Goal: Communication & Community: Answer question/provide support

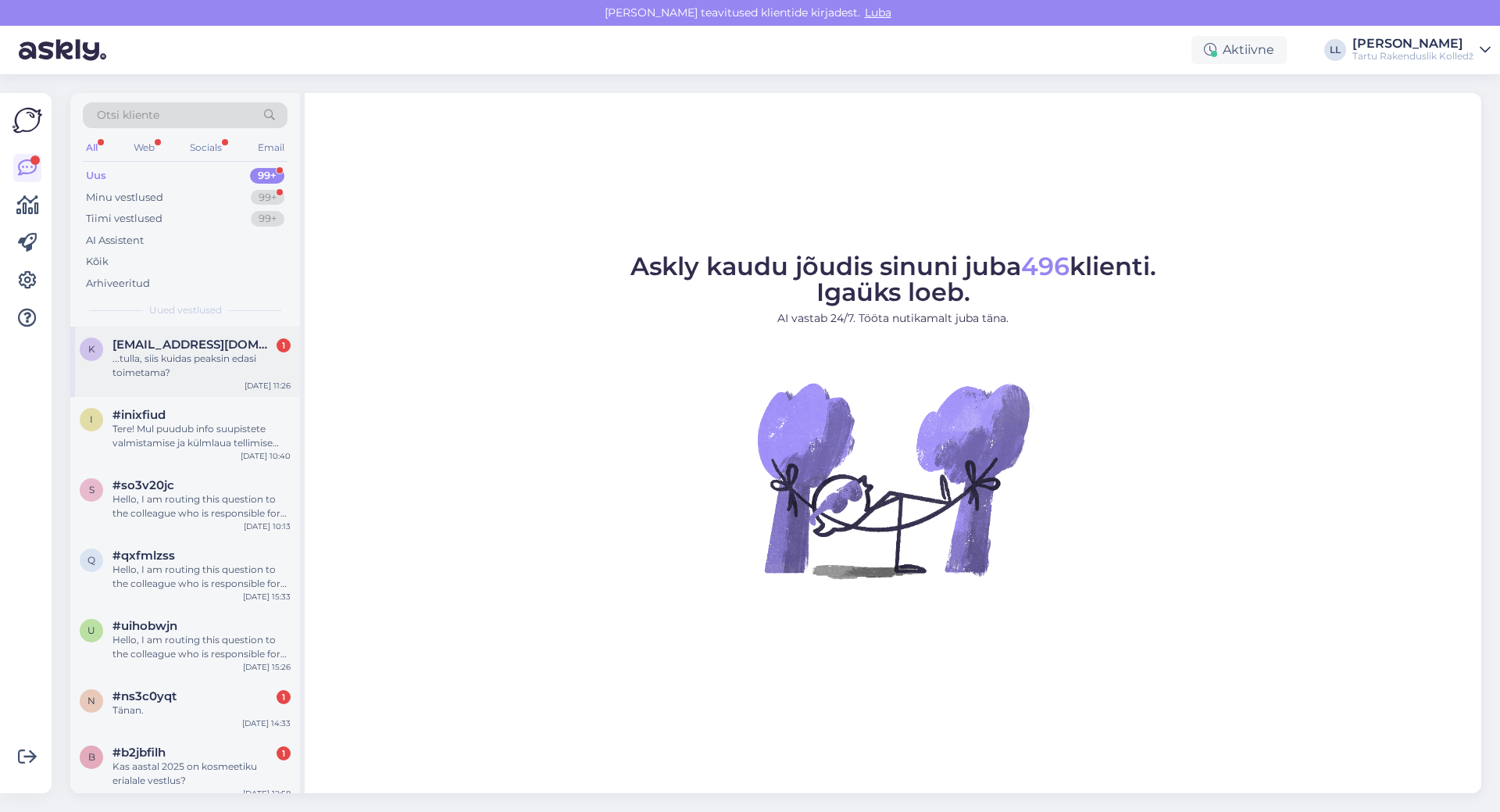
click at [165, 361] on div "...tulla, siis kuidas peaksin edasi toimetama?" at bounding box center [201, 365] width 178 height 28
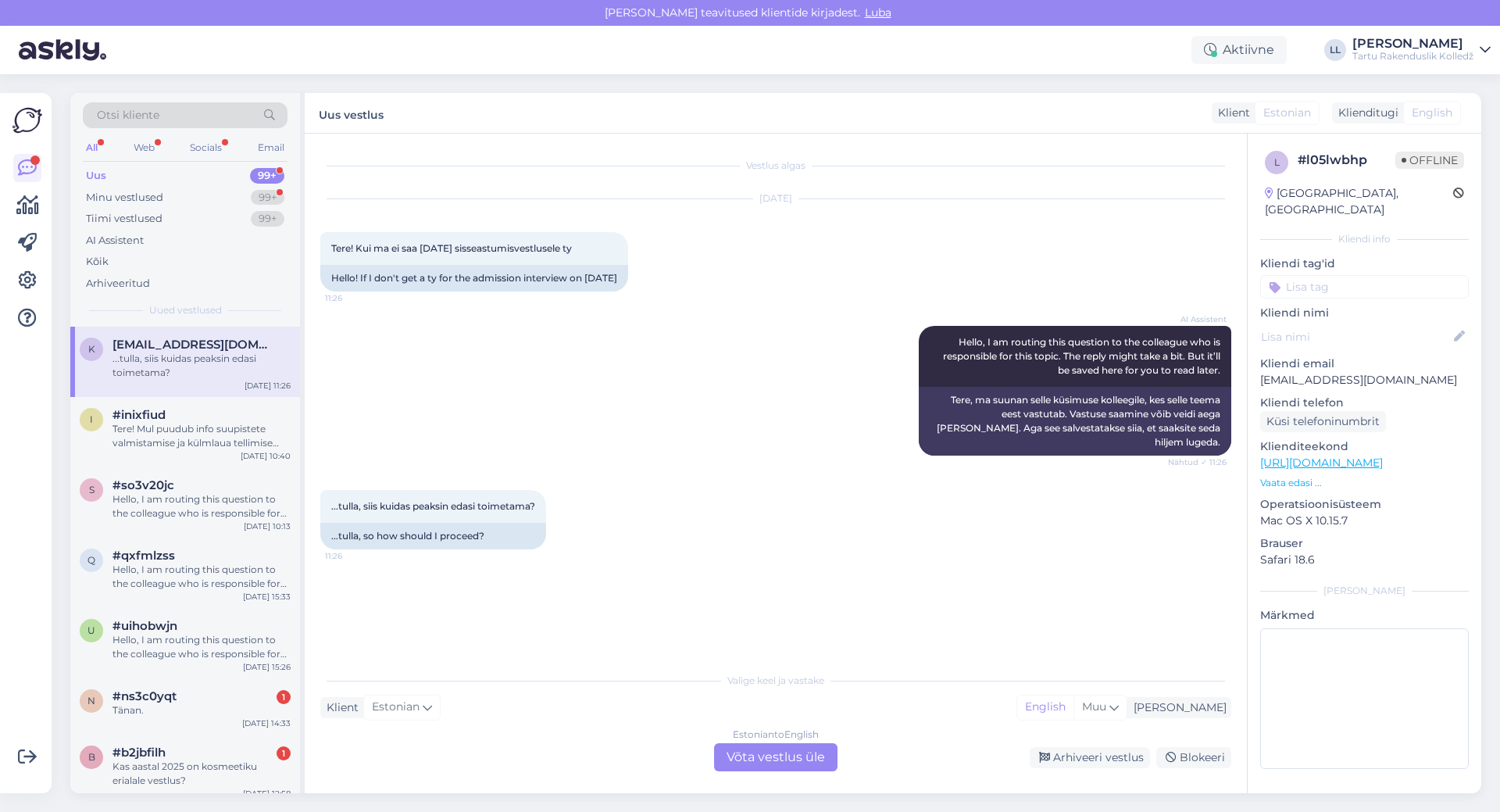
click at [789, 757] on div "Estonian to English Võta vestlus üle" at bounding box center [775, 756] width 123 height 28
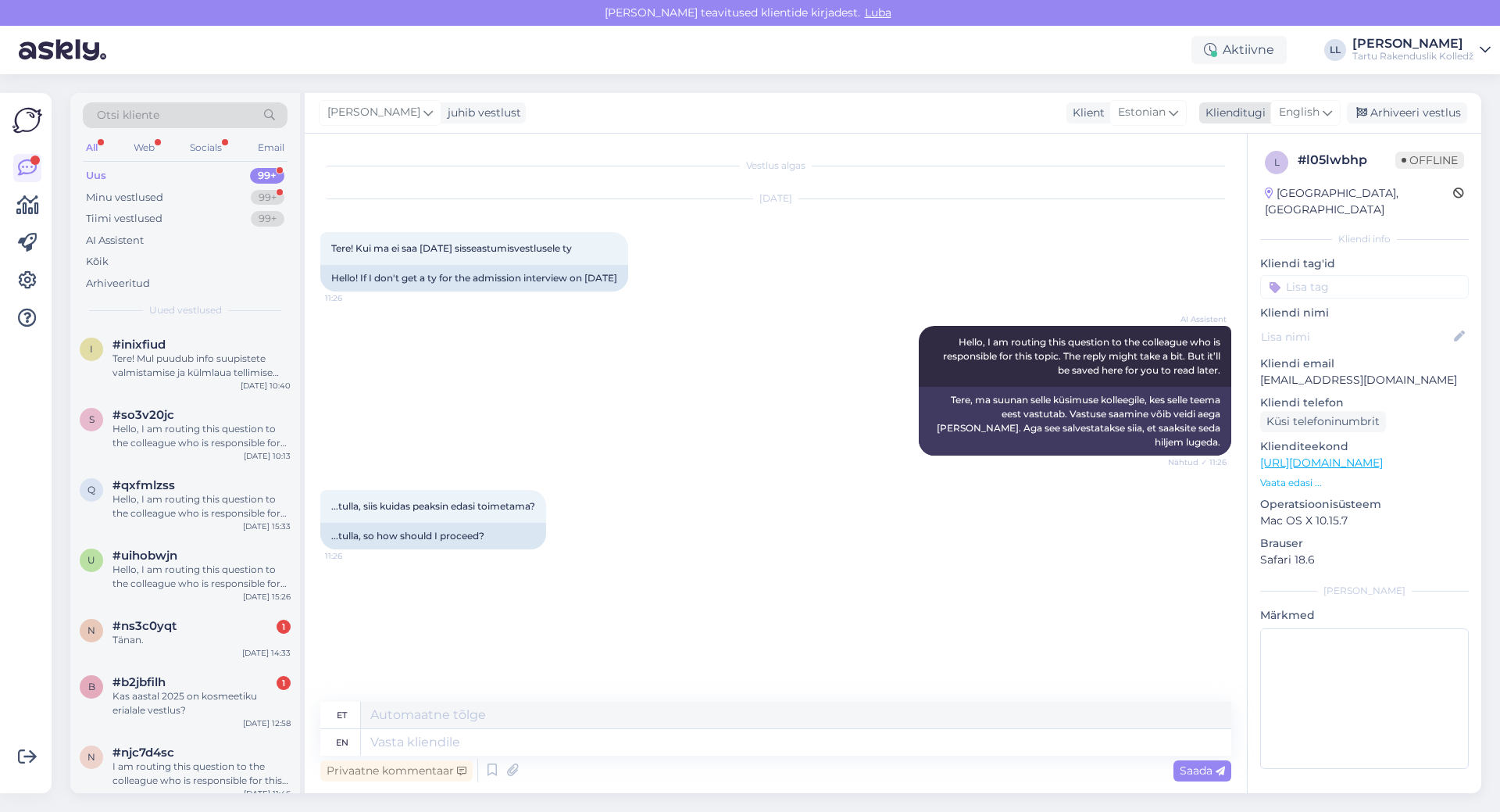
click at [1309, 113] on span "English" at bounding box center [1299, 113] width 40 height 17
type input "es"
click at [1233, 207] on link "Estonian" at bounding box center [1270, 207] width 172 height 25
click at [373, 742] on textarea at bounding box center [775, 739] width 911 height 33
click at [775, 739] on textarea "Tere! Siis peaksite võtma ühendust oma eriala osakonnajuhiga ja kokkuleppima uu…" at bounding box center [775, 739] width 911 height 33
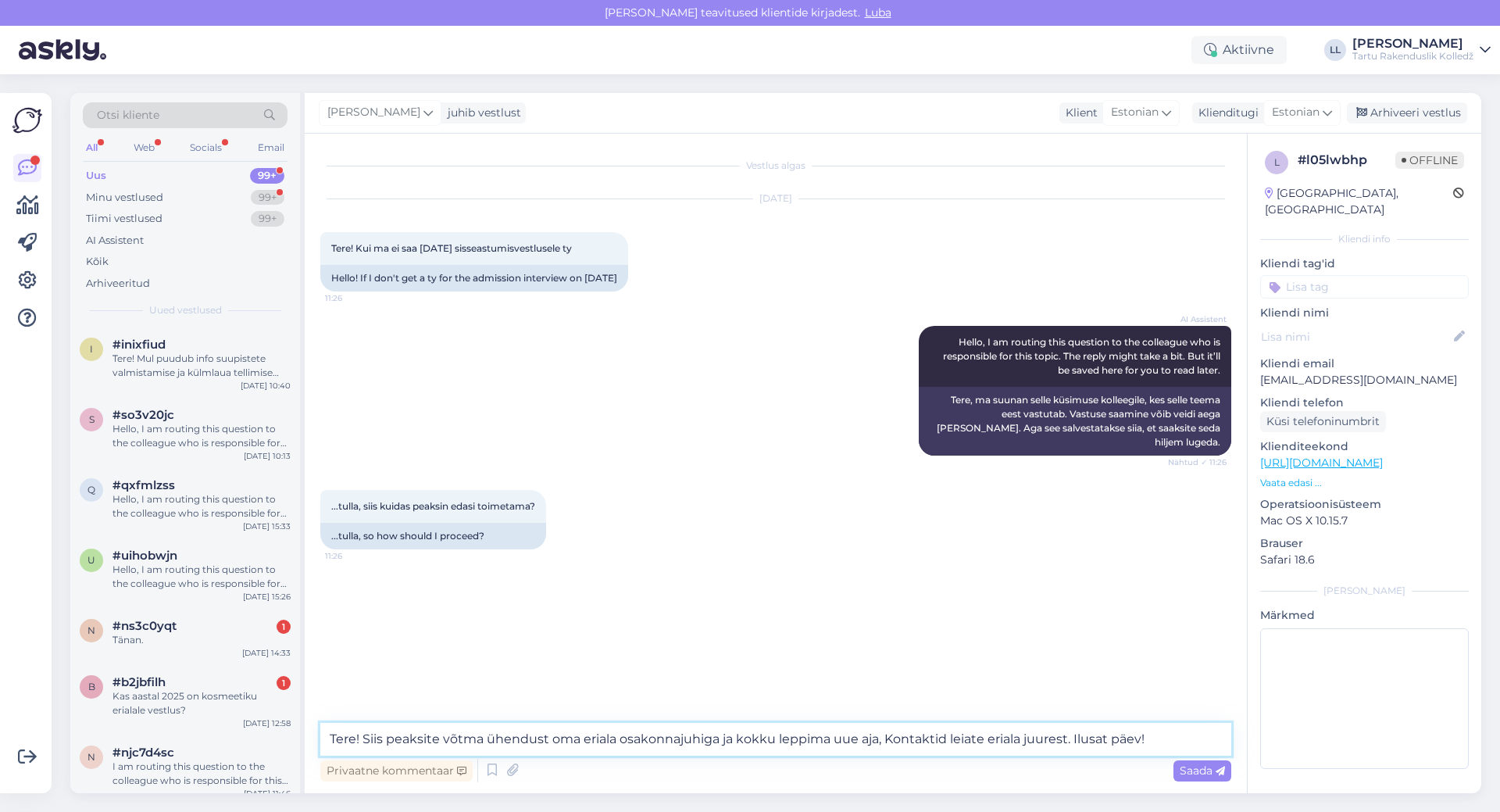
click at [889, 741] on textarea "Tere! Siis peaksite võtma ühendust oma eriala osakonnajuhiga ja kokku leppima u…" at bounding box center [775, 739] width 911 height 33
type textarea "Tere! Siis peaksite võtma ühendust oma eriala osakonnajuhiga ja kokku leppima u…"
click at [1208, 771] on span "Saada" at bounding box center [1202, 770] width 45 height 14
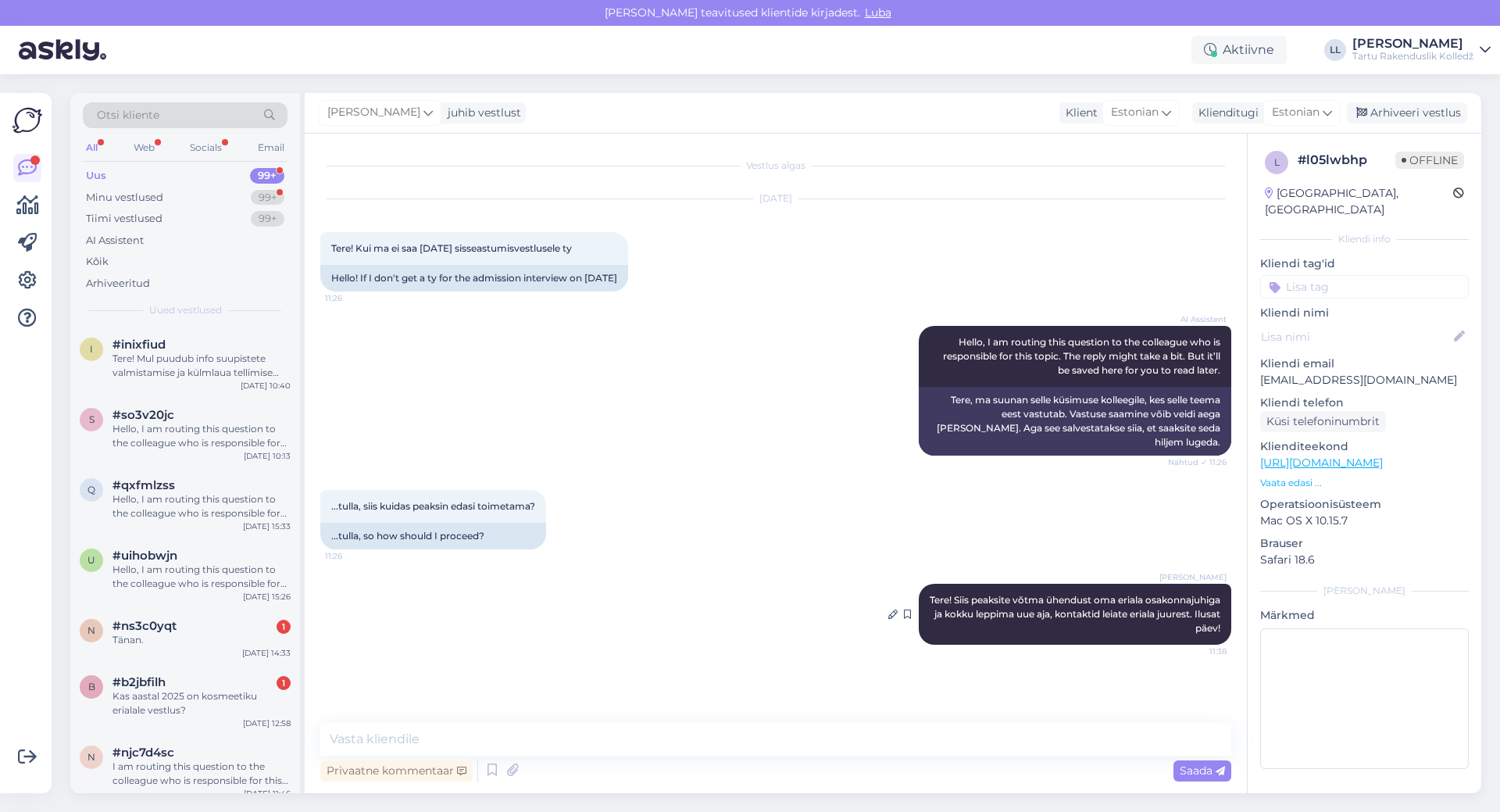
click at [1176, 625] on span "Tere! Siis peaksite võtma ühendust oma eriala osakonnajuhiga ja kokku leppima u…" at bounding box center [1076, 613] width 293 height 39
click at [889, 613] on icon at bounding box center [893, 614] width 10 height 10
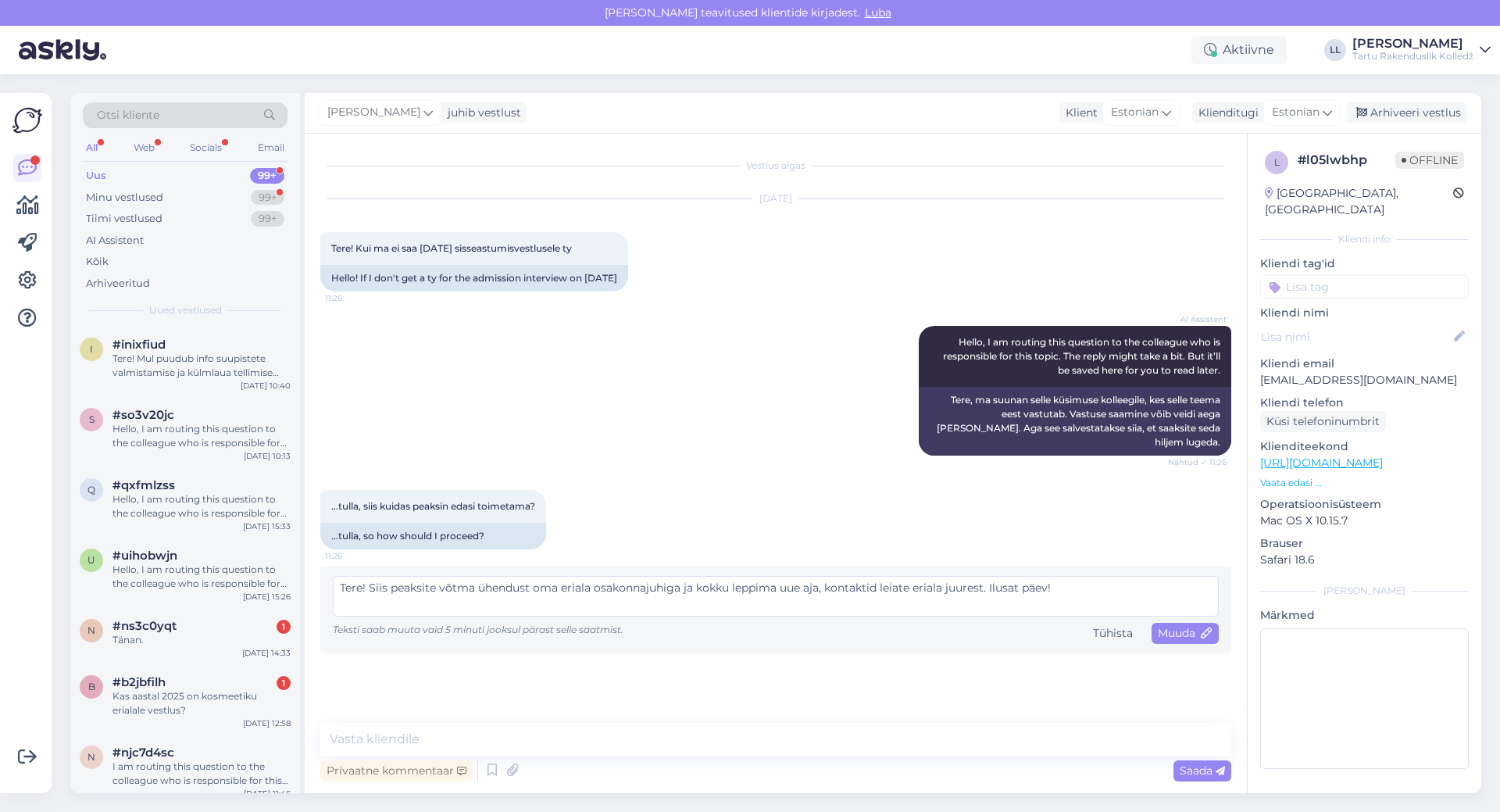
click at [1046, 590] on textarea "Tere! Siis peaksite võtma ühendust oma eriala osakonnajuhiga ja kokku leppima u…" at bounding box center [775, 596] width 886 height 40
click at [1047, 590] on textarea "Tere! Siis peaksite võtma ühendust oma eriala osakonnajuhiga ja kokku leppima u…" at bounding box center [775, 596] width 886 height 40
type textarea "Tere! Siis peaksite võtma ühendust oma eriala osakonnajuhiga ja kokku leppima u…"
click at [1180, 624] on div "Muuda" at bounding box center [1185, 633] width 67 height 21
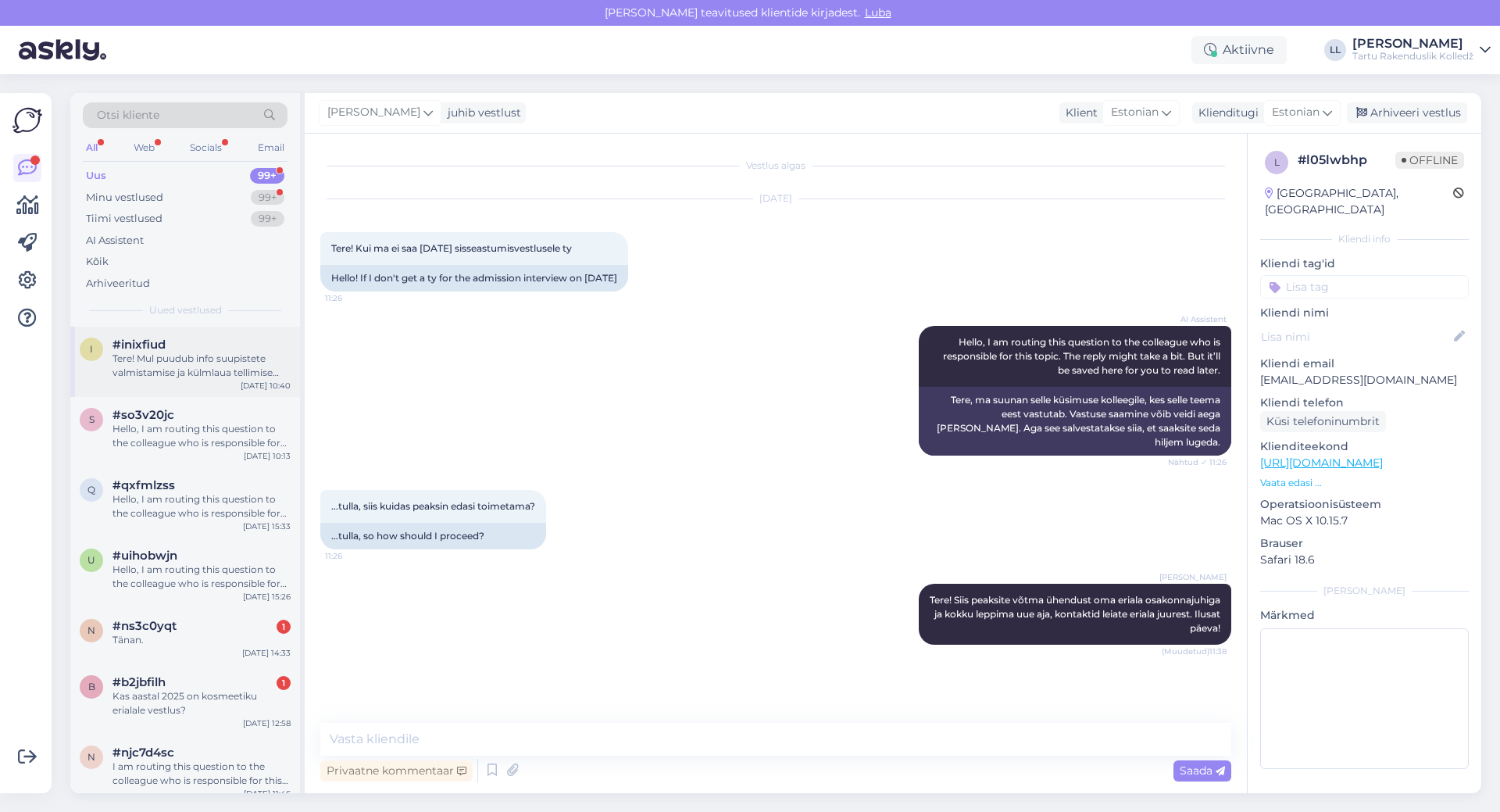
click at [194, 354] on div "Tere! Mul puudub info suupistete valmistamise ja külmlaua tellimise kohta. [PER…" at bounding box center [201, 365] width 178 height 28
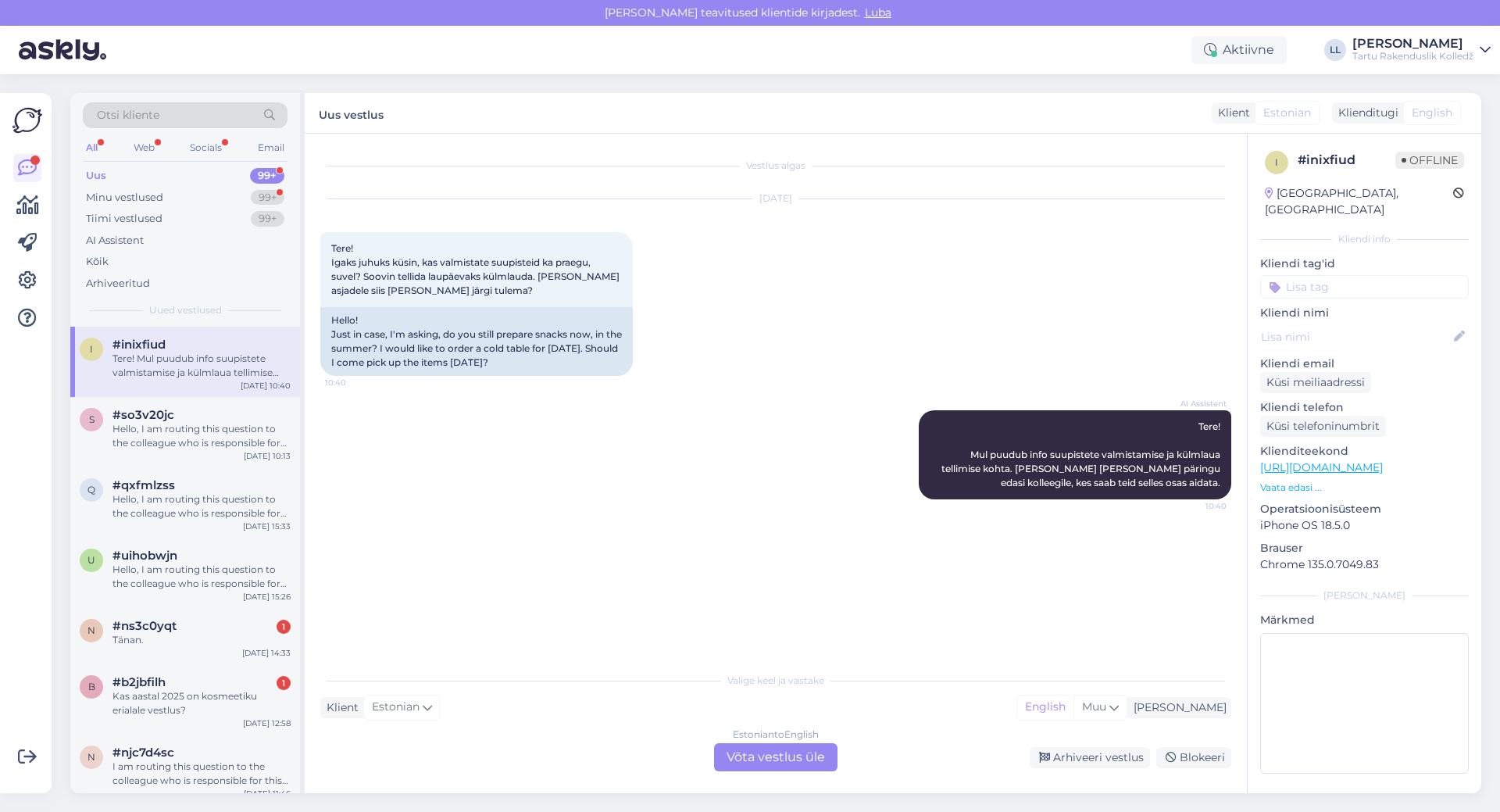
click at [775, 769] on div "Estonian to English Võta vestlus üle" at bounding box center [775, 756] width 123 height 28
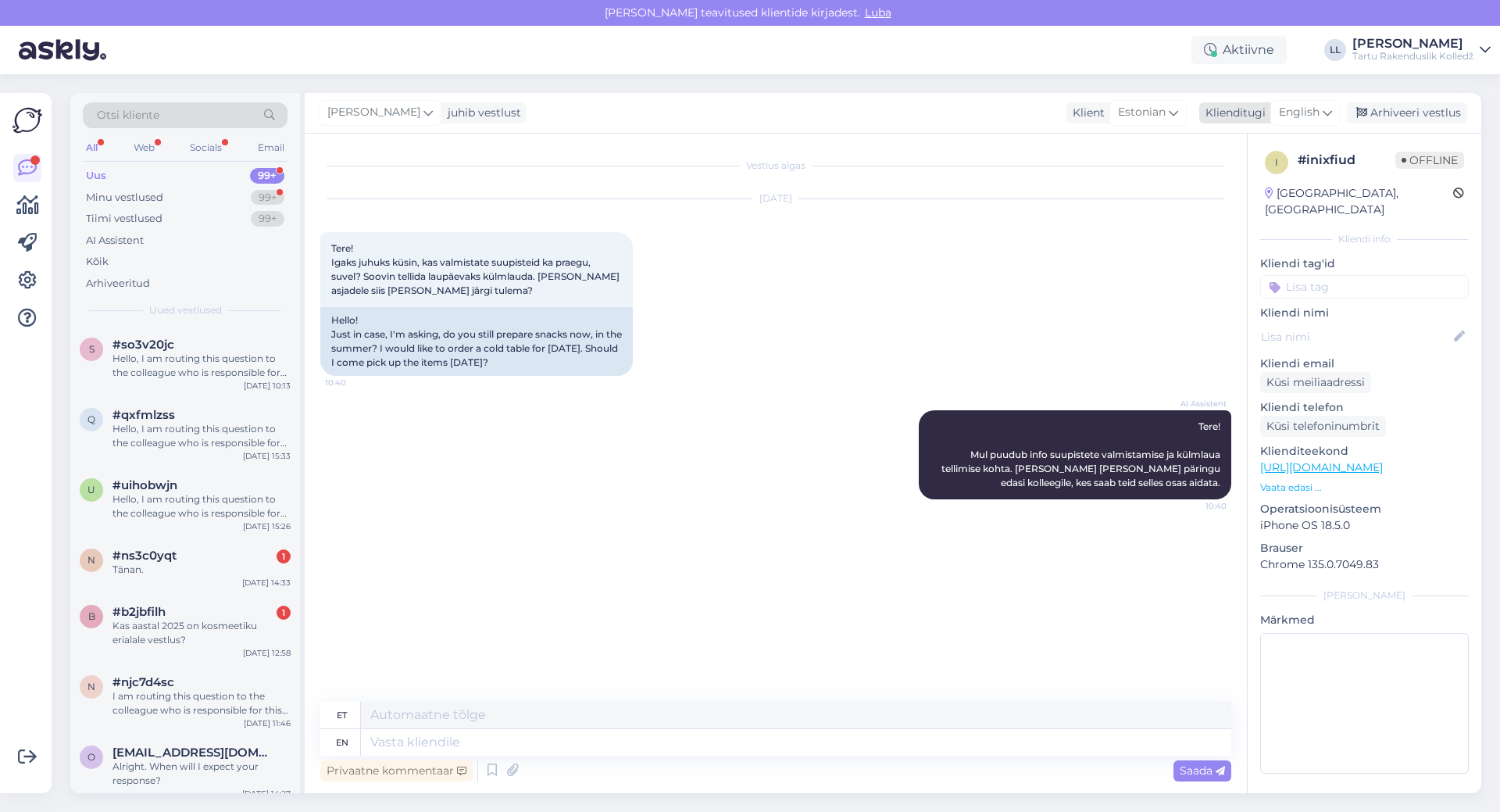
click at [1305, 114] on span "English" at bounding box center [1299, 113] width 40 height 17
click at [1233, 197] on link "Estonian" at bounding box center [1270, 207] width 172 height 25
click at [507, 729] on textarea at bounding box center [775, 739] width 911 height 33
paste textarea "[URL][DOMAIN_NAME]"
type textarea "Tere! Jaa valmistame. Tellimuse jaoks vaadake siia: [URL][DOMAIN_NAME] Ilusat p…"
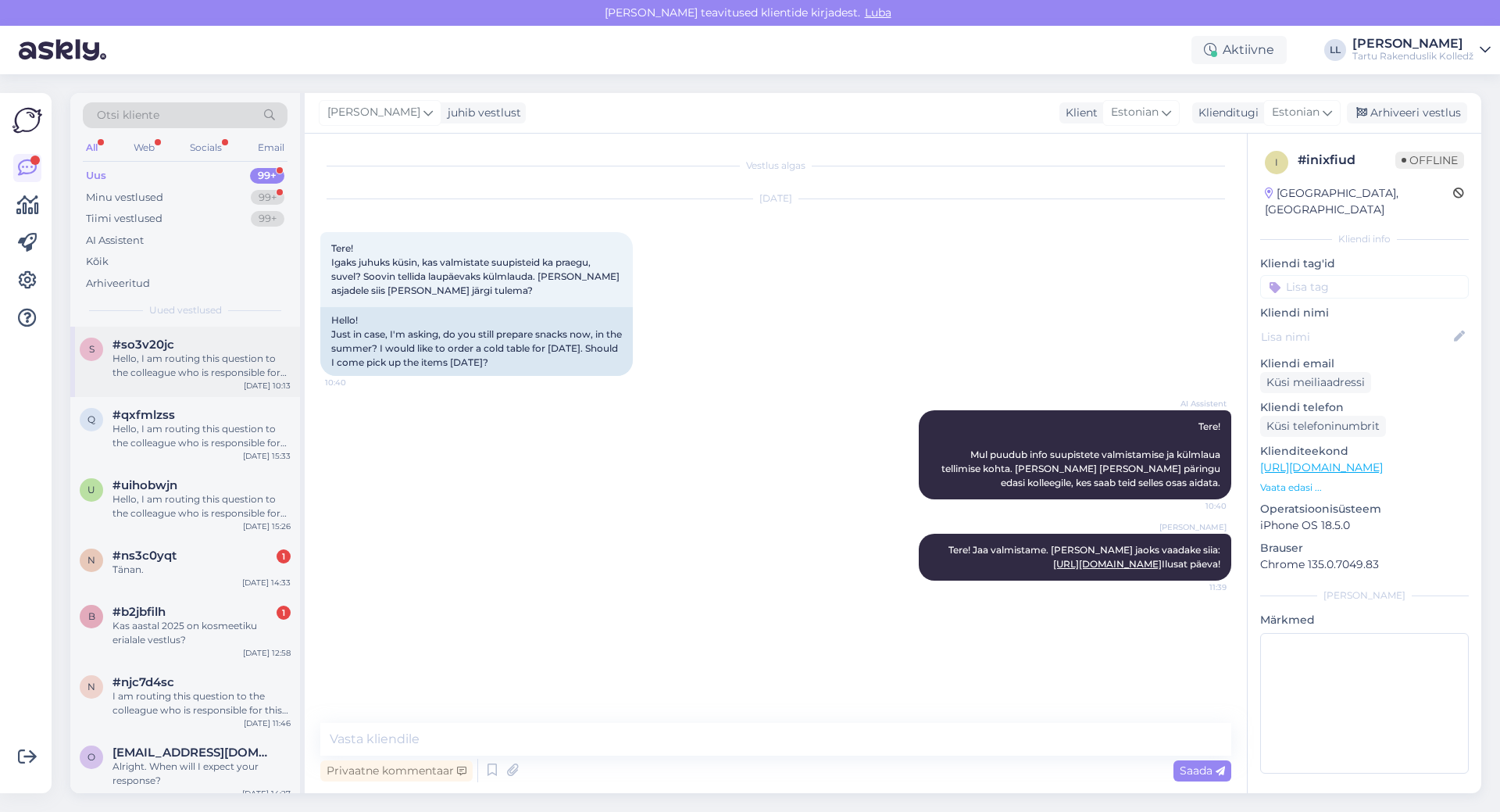
click at [225, 363] on div "Hello, I am routing this question to the colleague who is responsible for this …" at bounding box center [201, 365] width 178 height 28
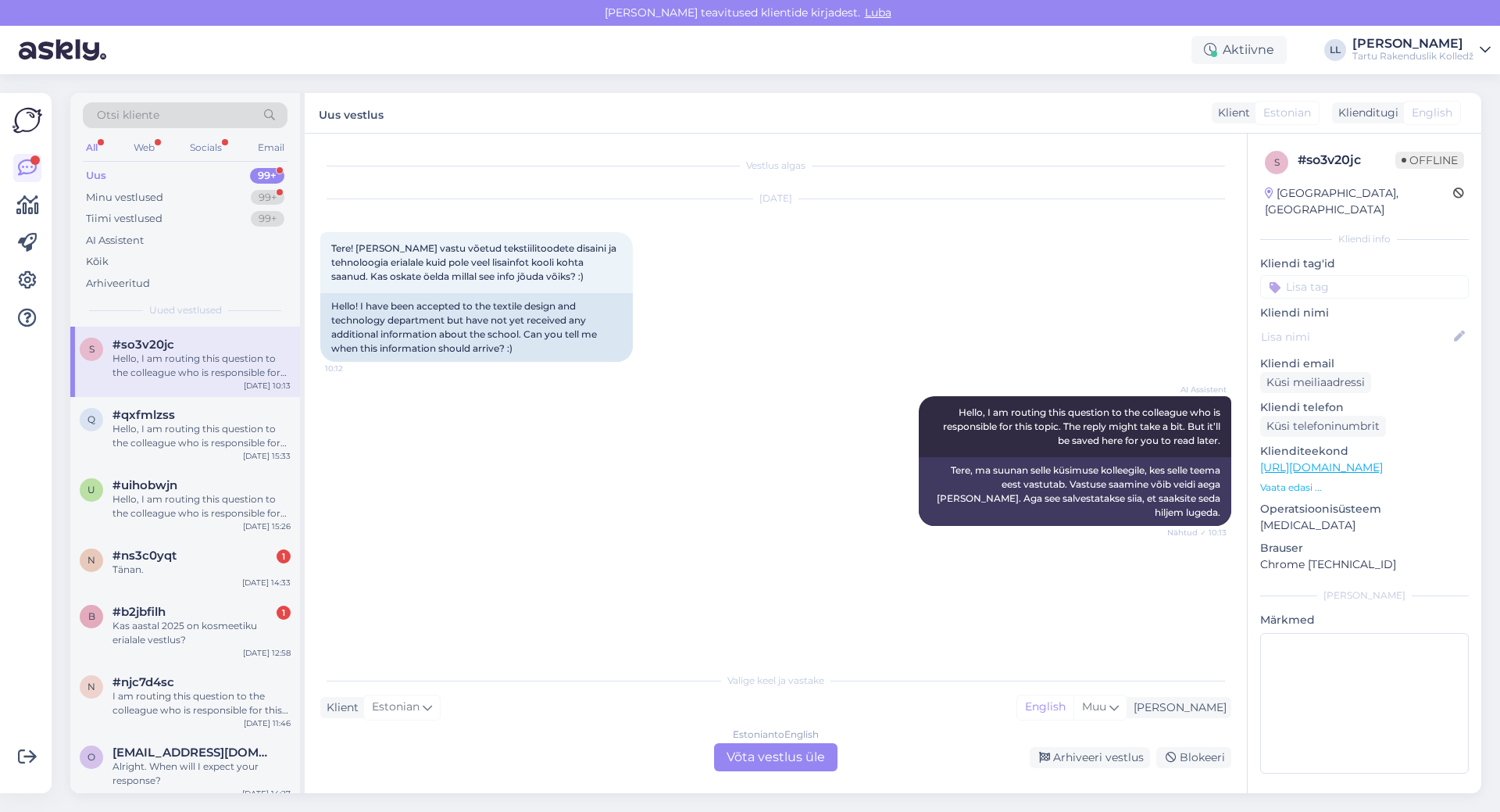
click at [768, 752] on div "Estonian to English Võta vestlus üle" at bounding box center [775, 756] width 123 height 28
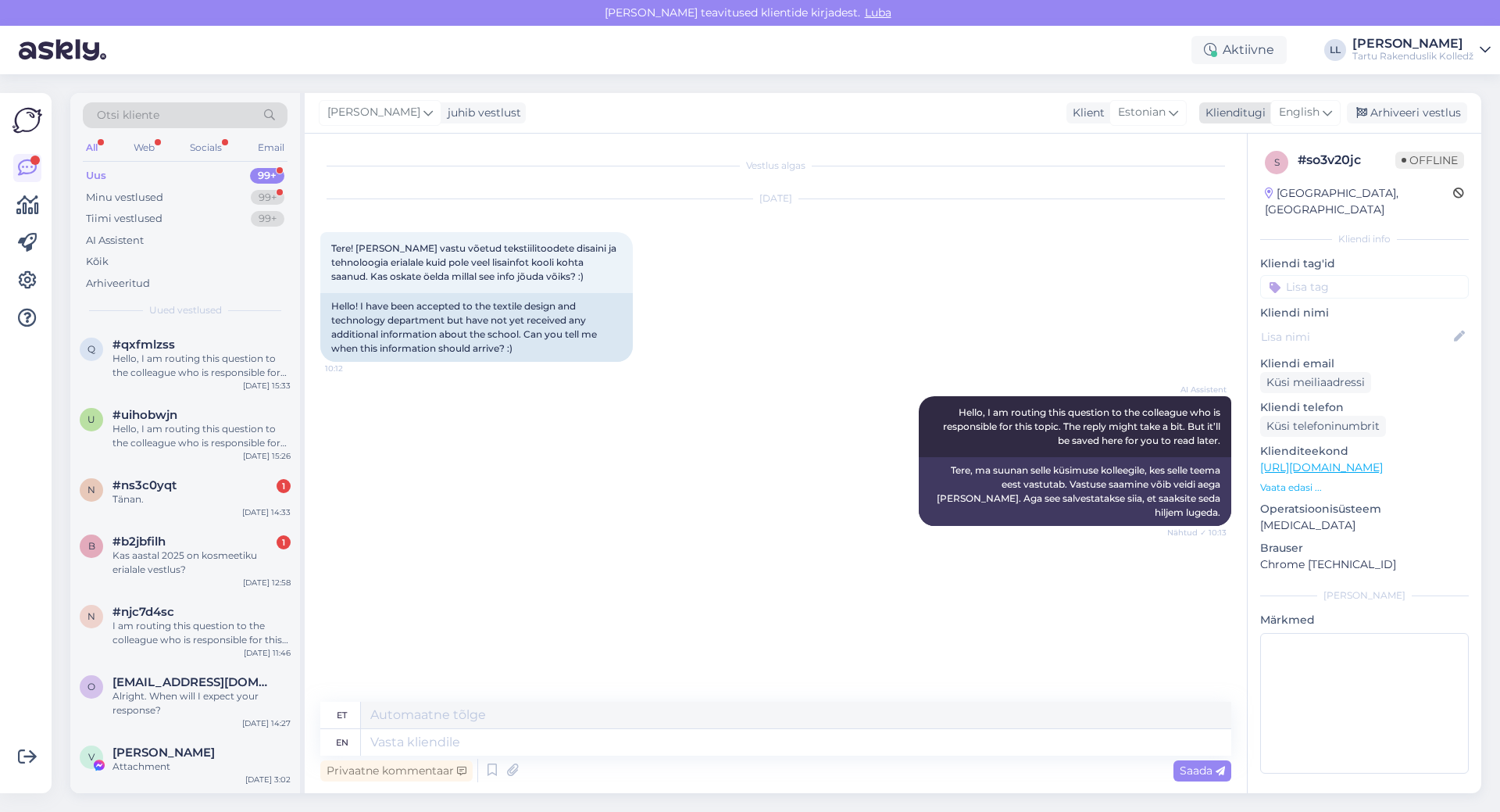
click at [1309, 123] on div "English" at bounding box center [1305, 113] width 70 height 25
click at [1273, 207] on link "Estonian" at bounding box center [1270, 207] width 172 height 25
click at [481, 744] on textarea at bounding box center [775, 739] width 911 height 33
click at [522, 741] on textarea "Tere! See info peaks Teieni jõuda varsti. Õppeaasta avaaktus on 1.09 kel 11.00 …" at bounding box center [775, 739] width 911 height 33
type textarea "Tere! See info peaks Teieni jõudma varsti. Õppeaasta avaaktus on 1.09 kel 11.00…"
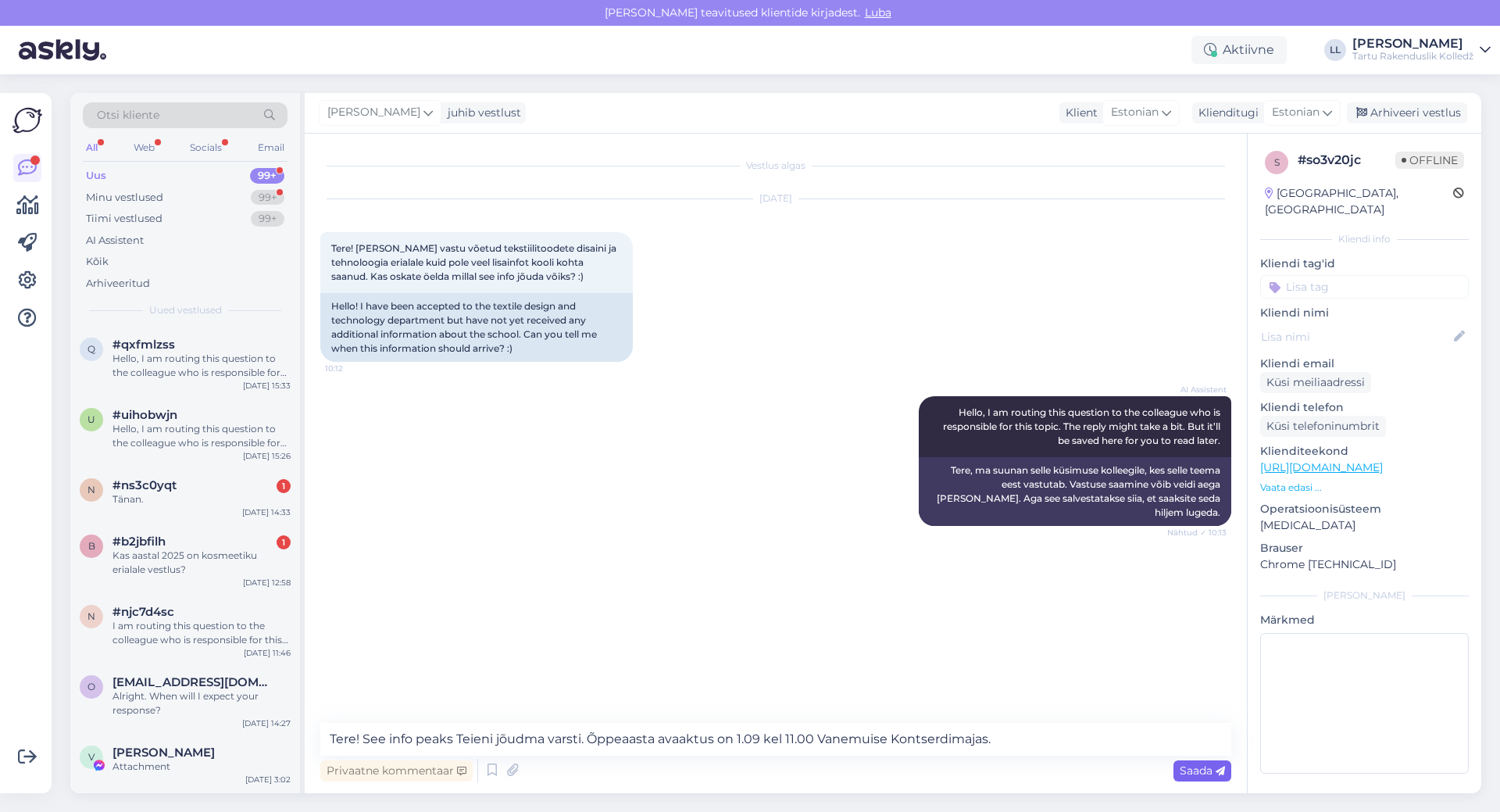
click at [1204, 771] on span "Saada" at bounding box center [1202, 770] width 45 height 14
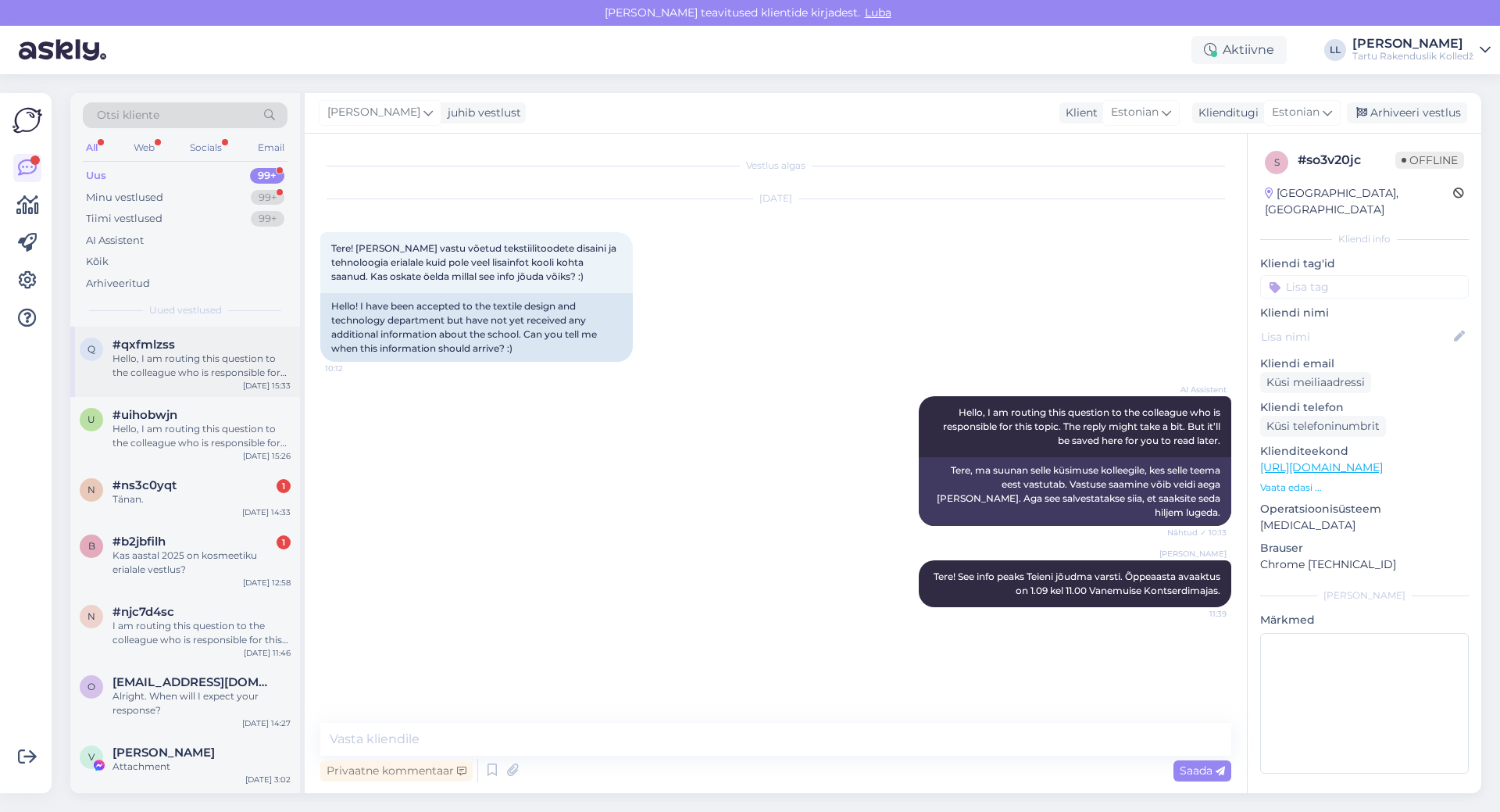
click at [226, 368] on div "Hello, I am routing this question to the colleague who is responsible for this …" at bounding box center [201, 365] width 178 height 28
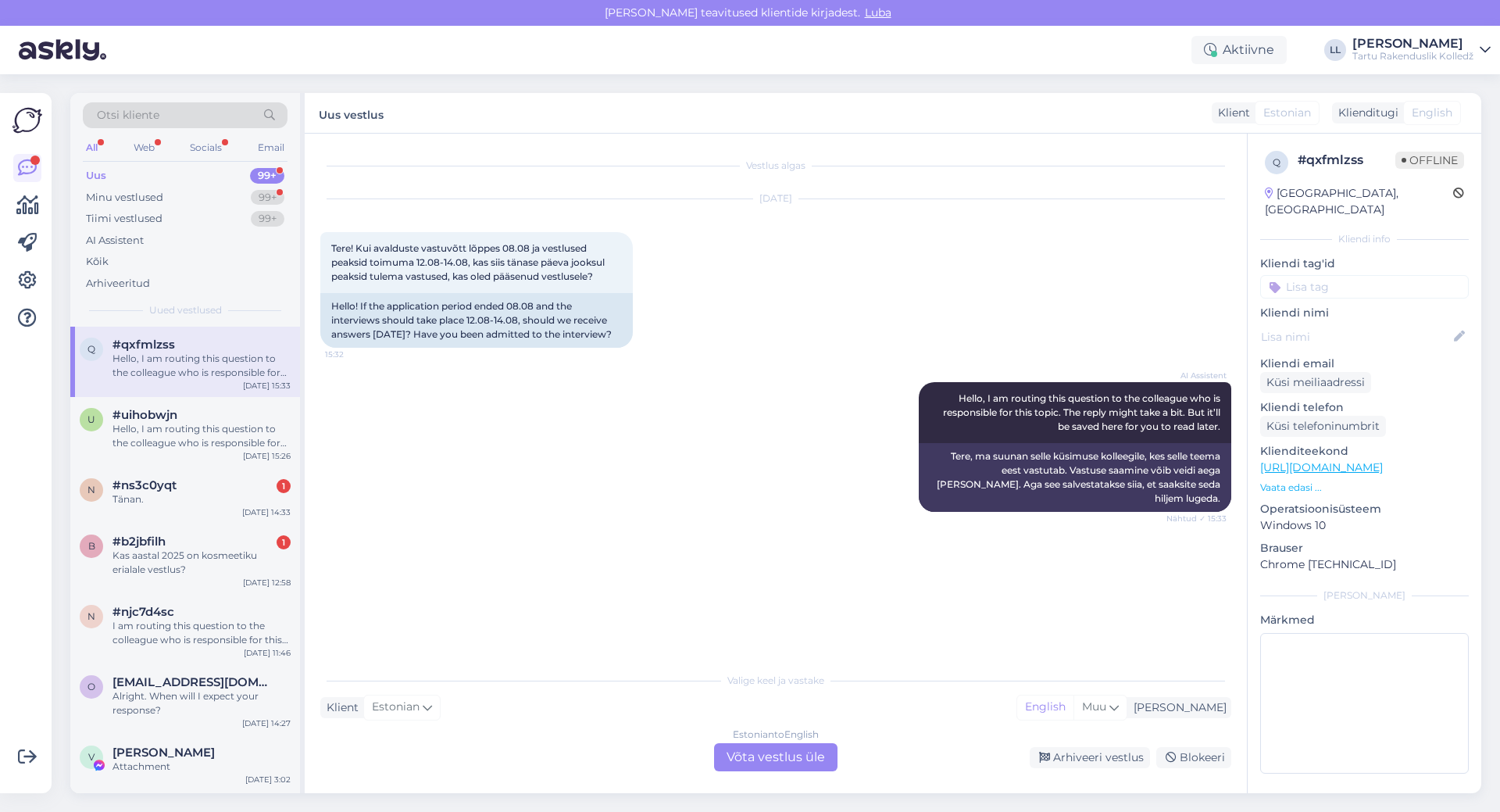
click at [788, 759] on div "Estonian to English Võta vestlus üle" at bounding box center [775, 756] width 123 height 28
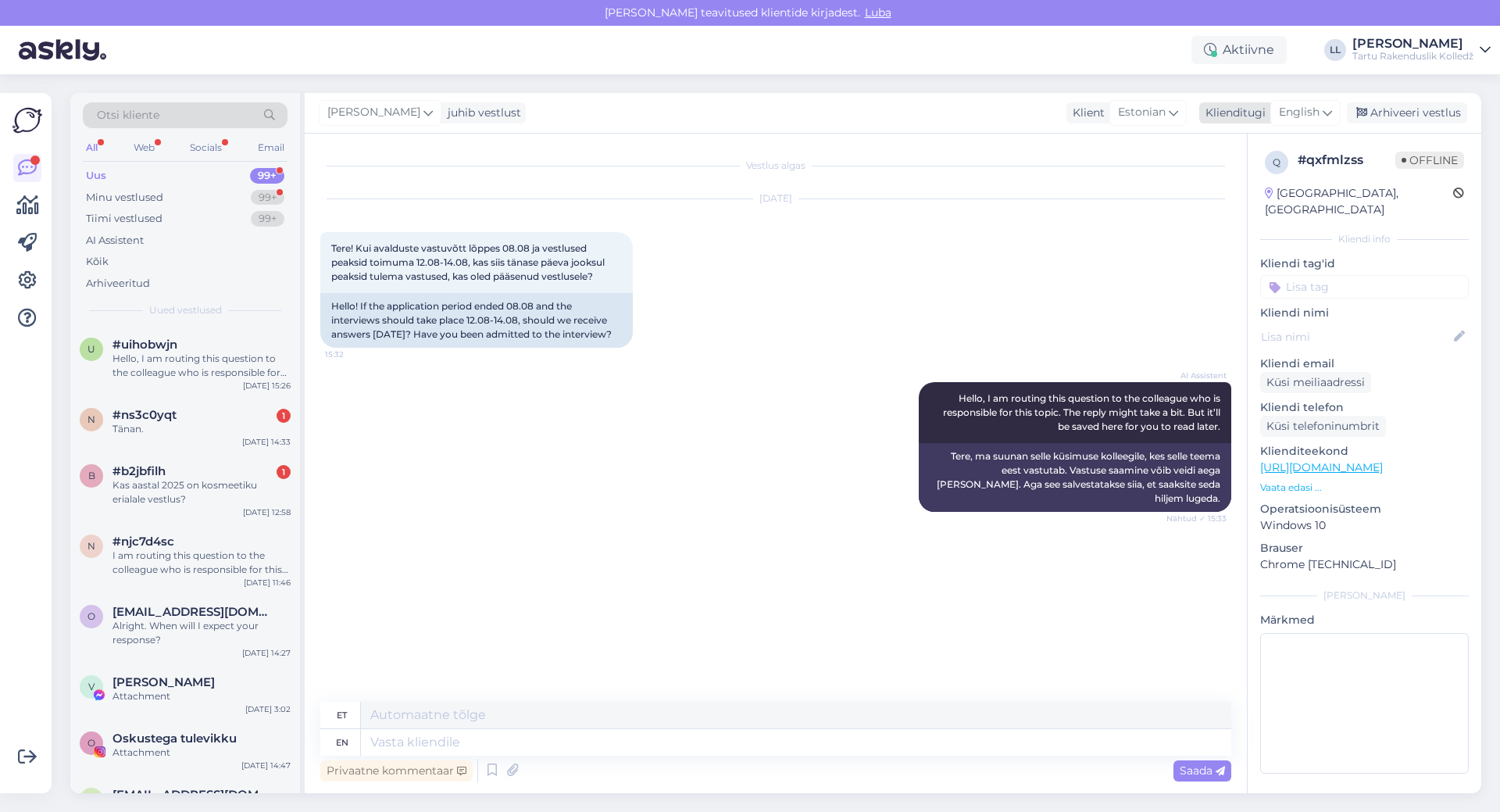
click at [1298, 115] on span "English" at bounding box center [1299, 113] width 40 height 17
click at [1274, 210] on link "Estonian" at bounding box center [1270, 207] width 172 height 25
click at [362, 736] on textarea at bounding box center [775, 739] width 911 height 33
type textarea "Tere! See info edastatakse Teile [DOMAIN_NAME] keskkonna kaudu. Ilusat päeva!"
click at [1225, 772] on icon at bounding box center [1221, 772] width 10 height 10
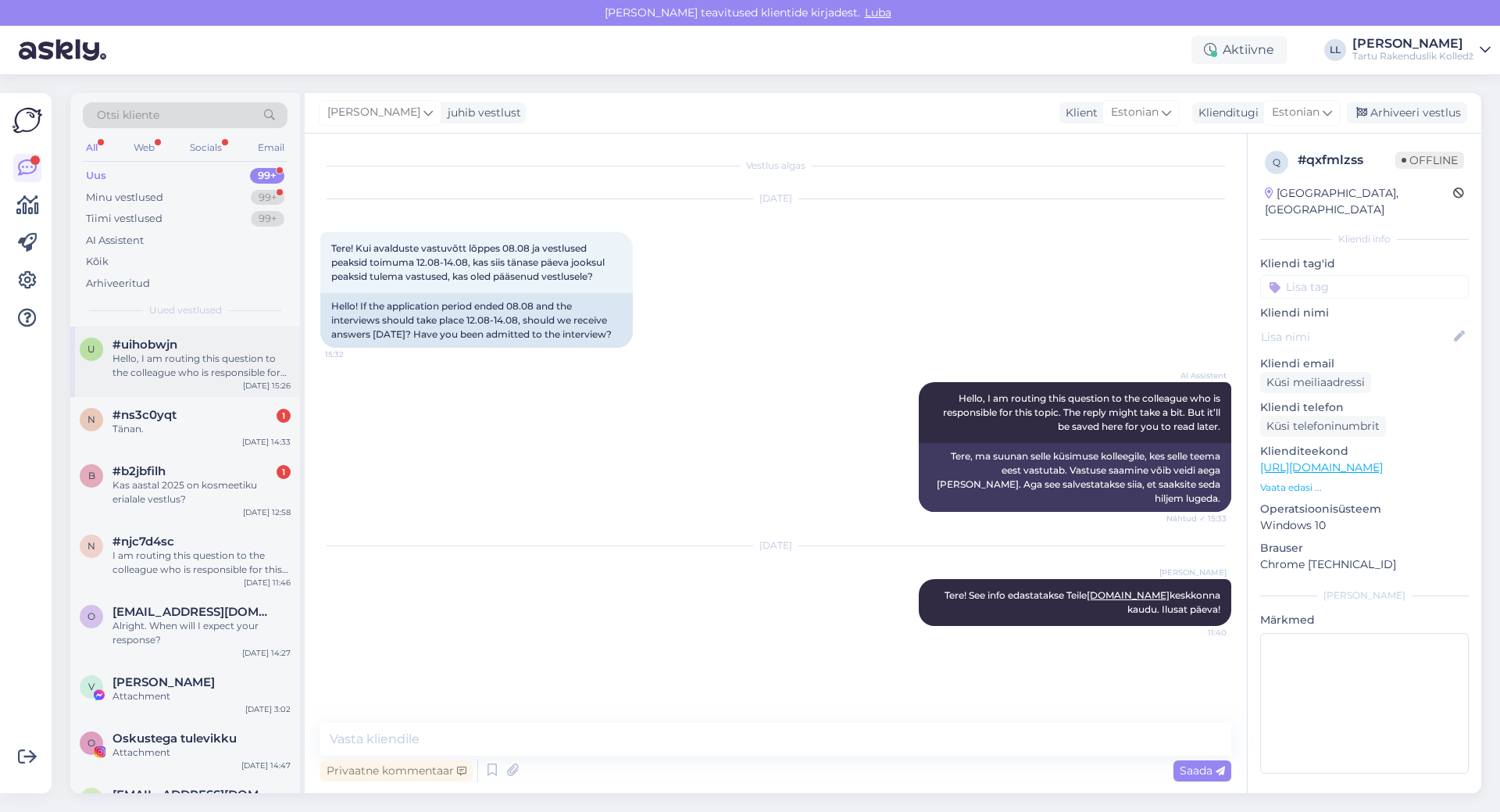
click at [167, 372] on div "Hello, I am routing this question to the colleague who is responsible for this …" at bounding box center [201, 365] width 178 height 28
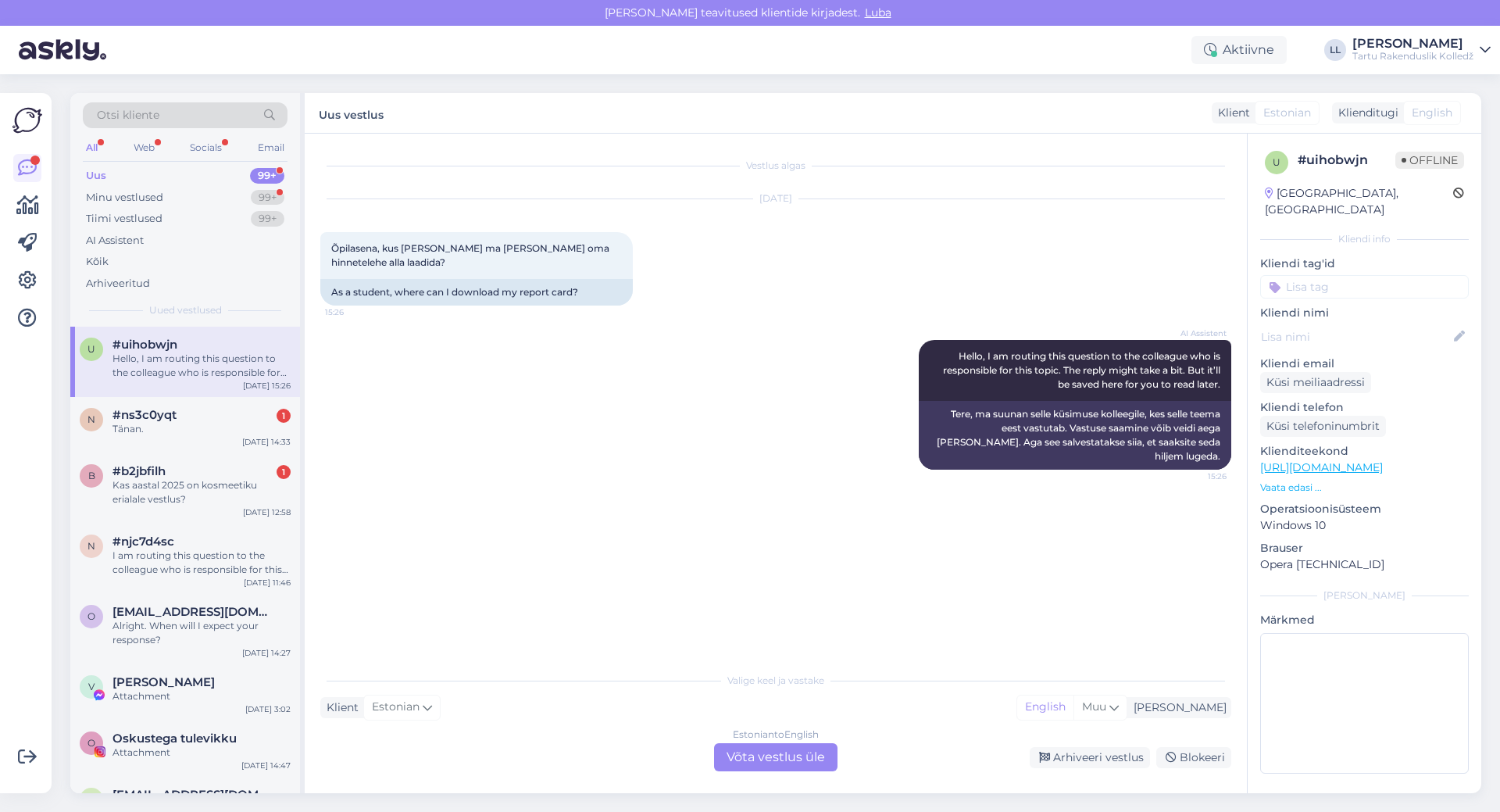
click at [756, 752] on div "Estonian to English Võta vestlus üle" at bounding box center [775, 756] width 123 height 28
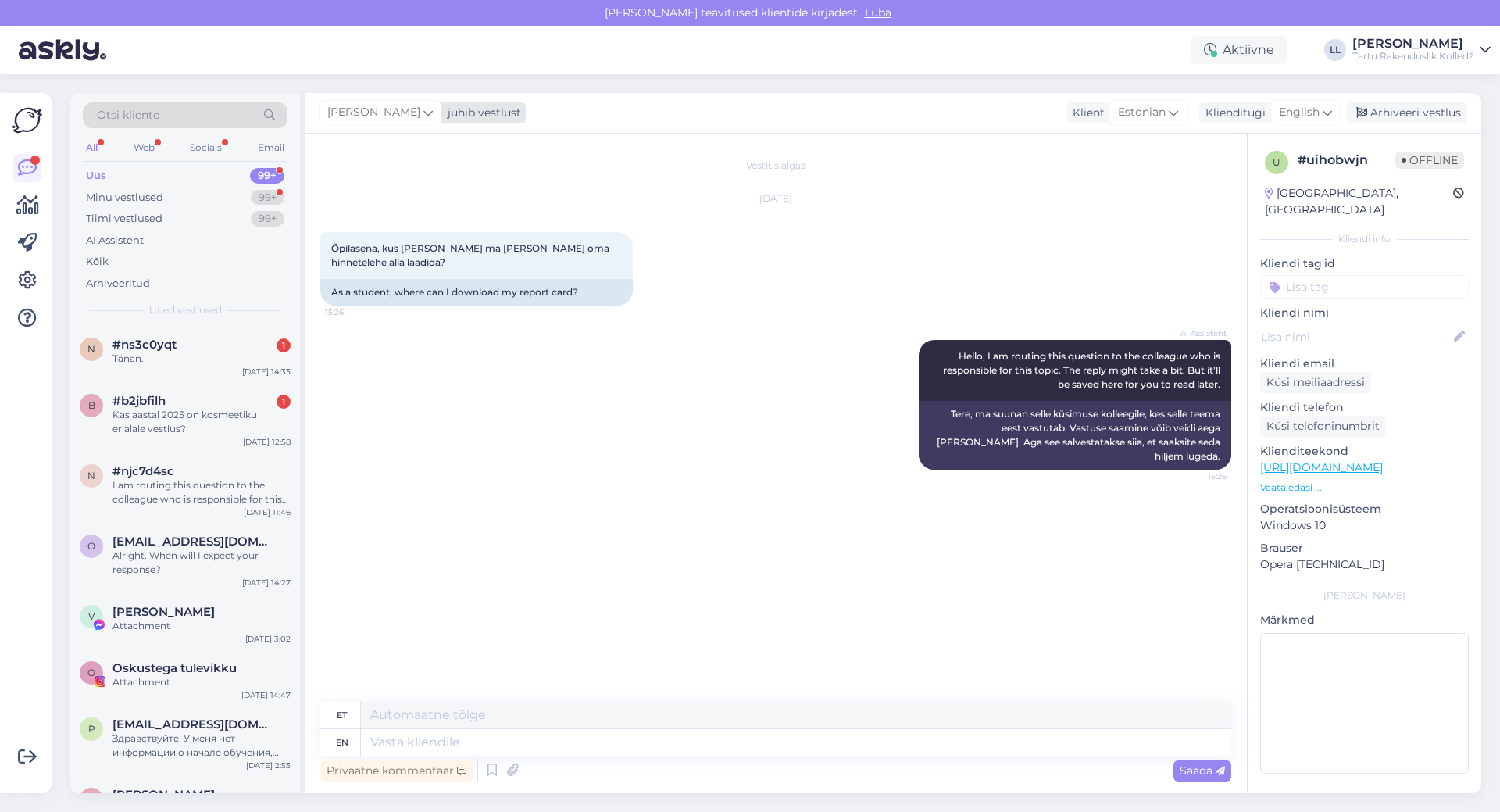
click at [399, 119] on div "[PERSON_NAME]" at bounding box center [379, 113] width 122 height 25
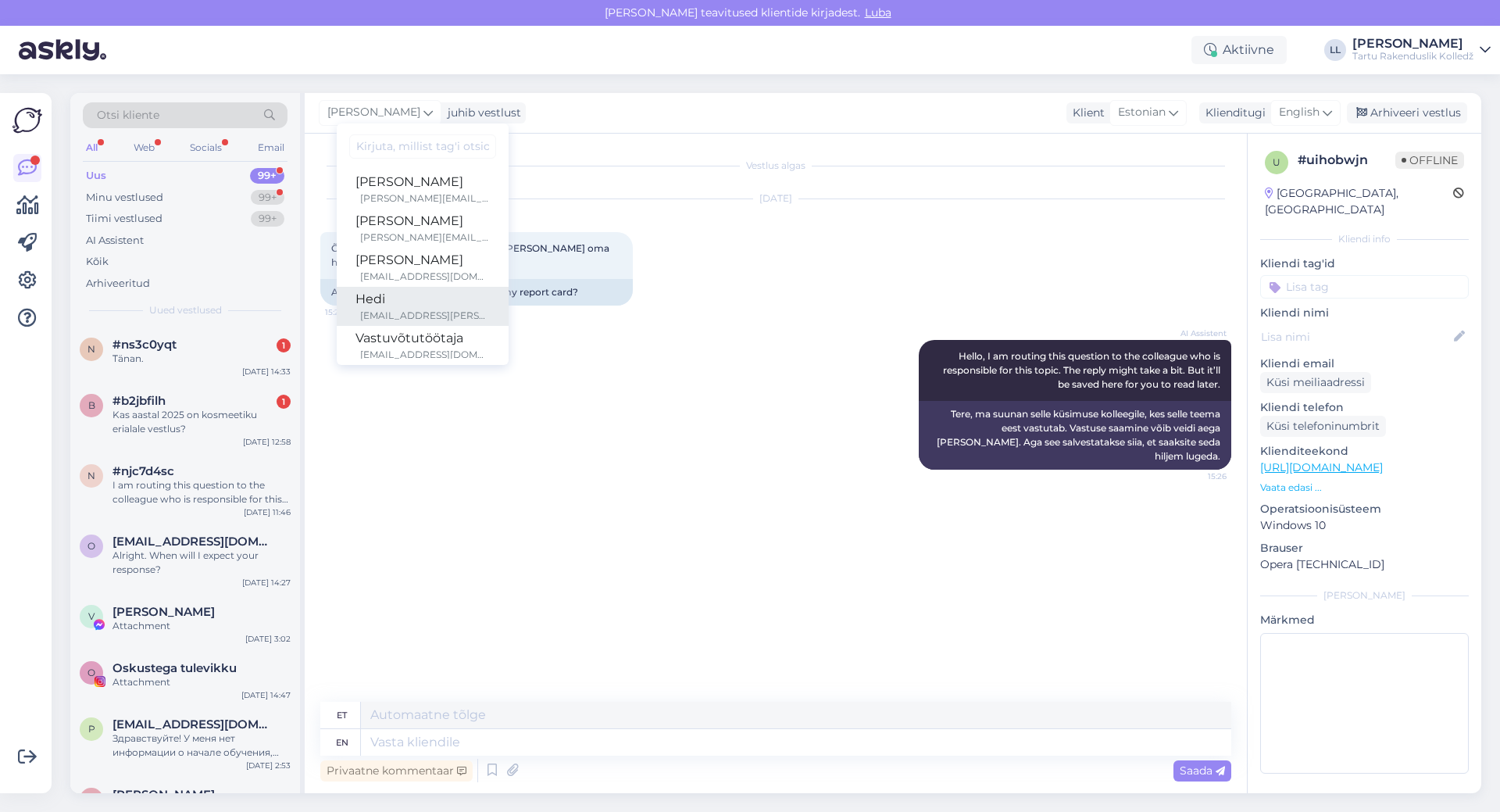
click at [396, 302] on div "Hedi" at bounding box center [422, 298] width 135 height 18
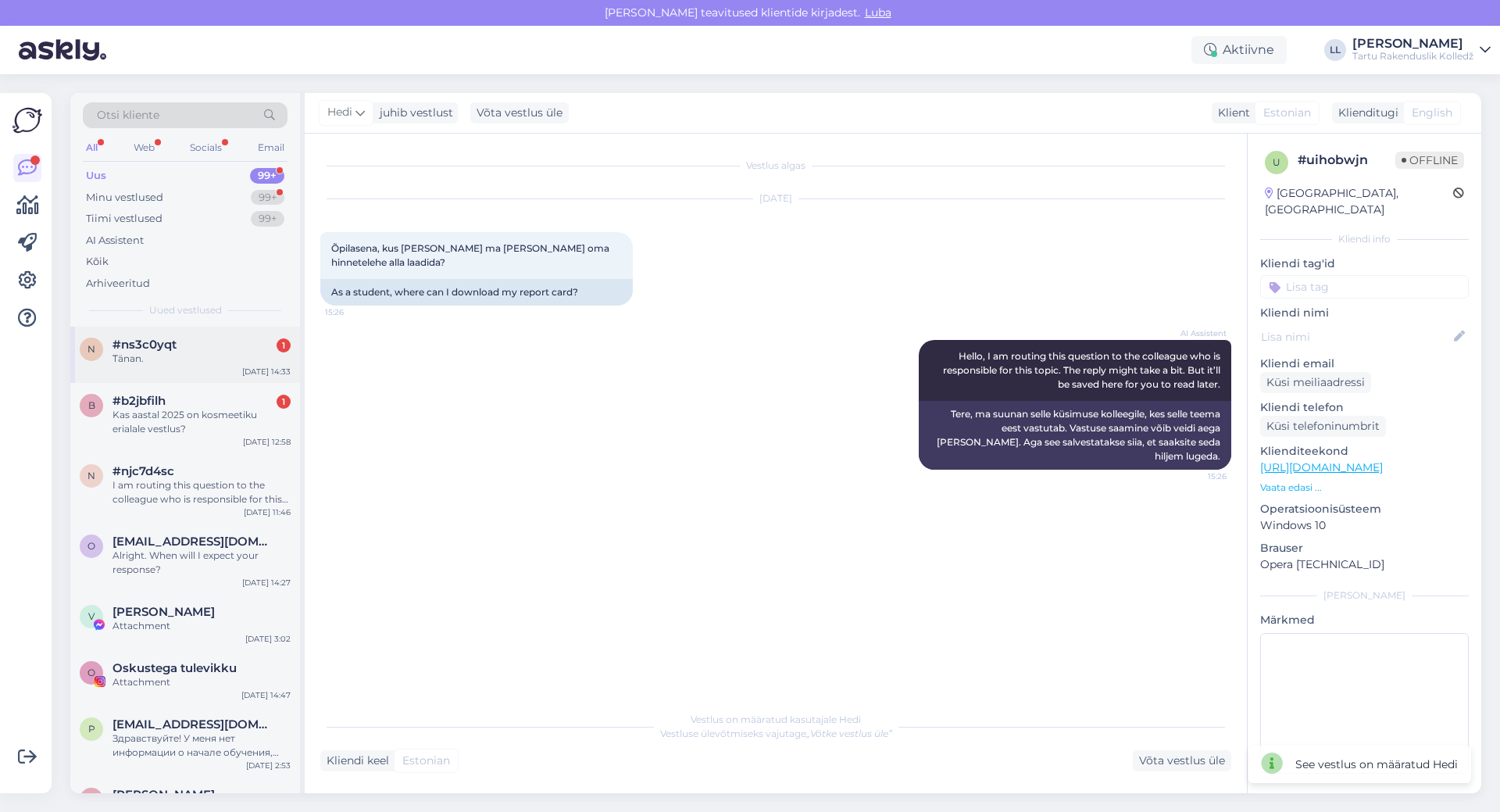
click at [175, 363] on div "Tänan." at bounding box center [201, 358] width 178 height 14
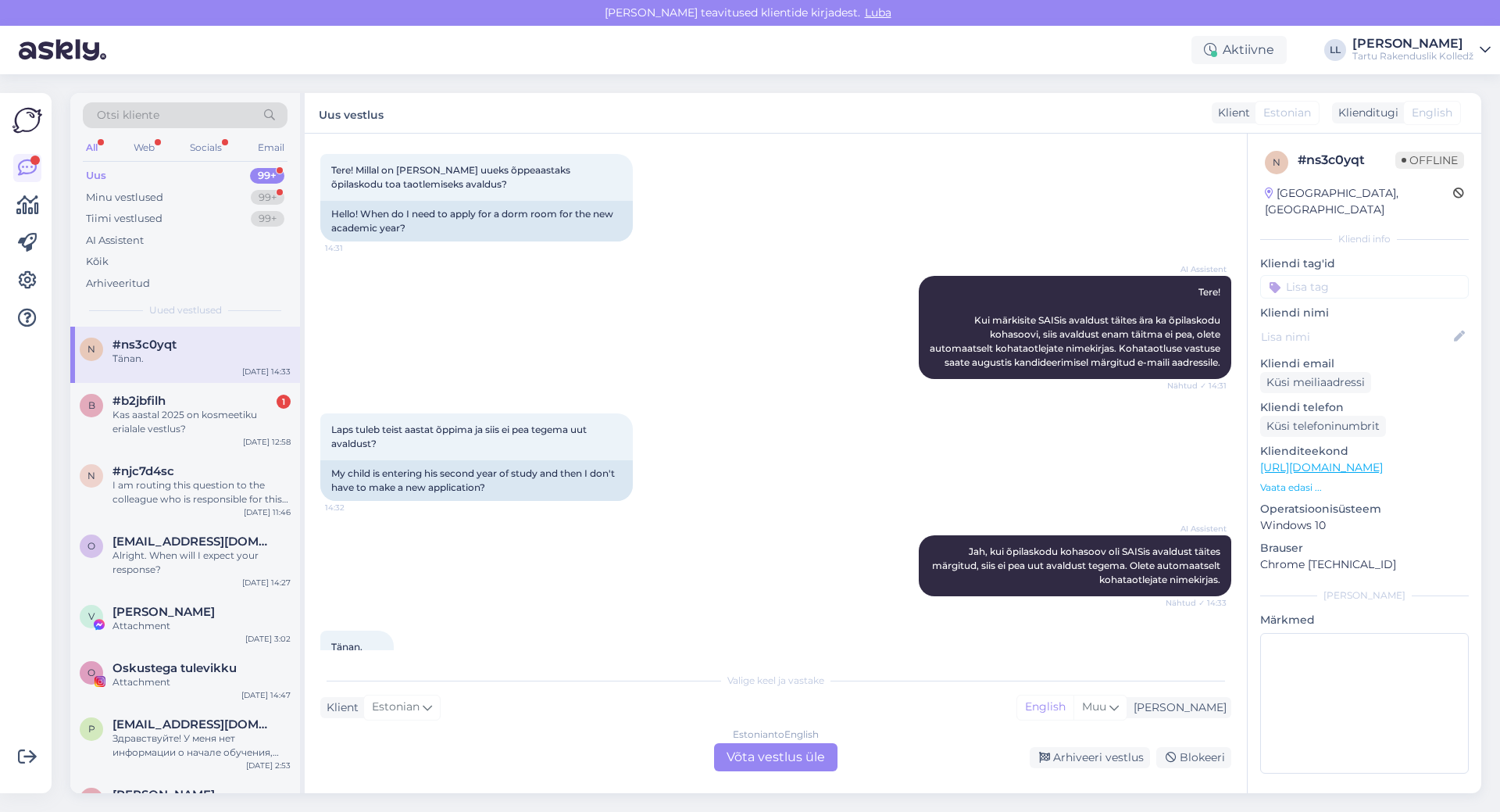
scroll to position [149, 0]
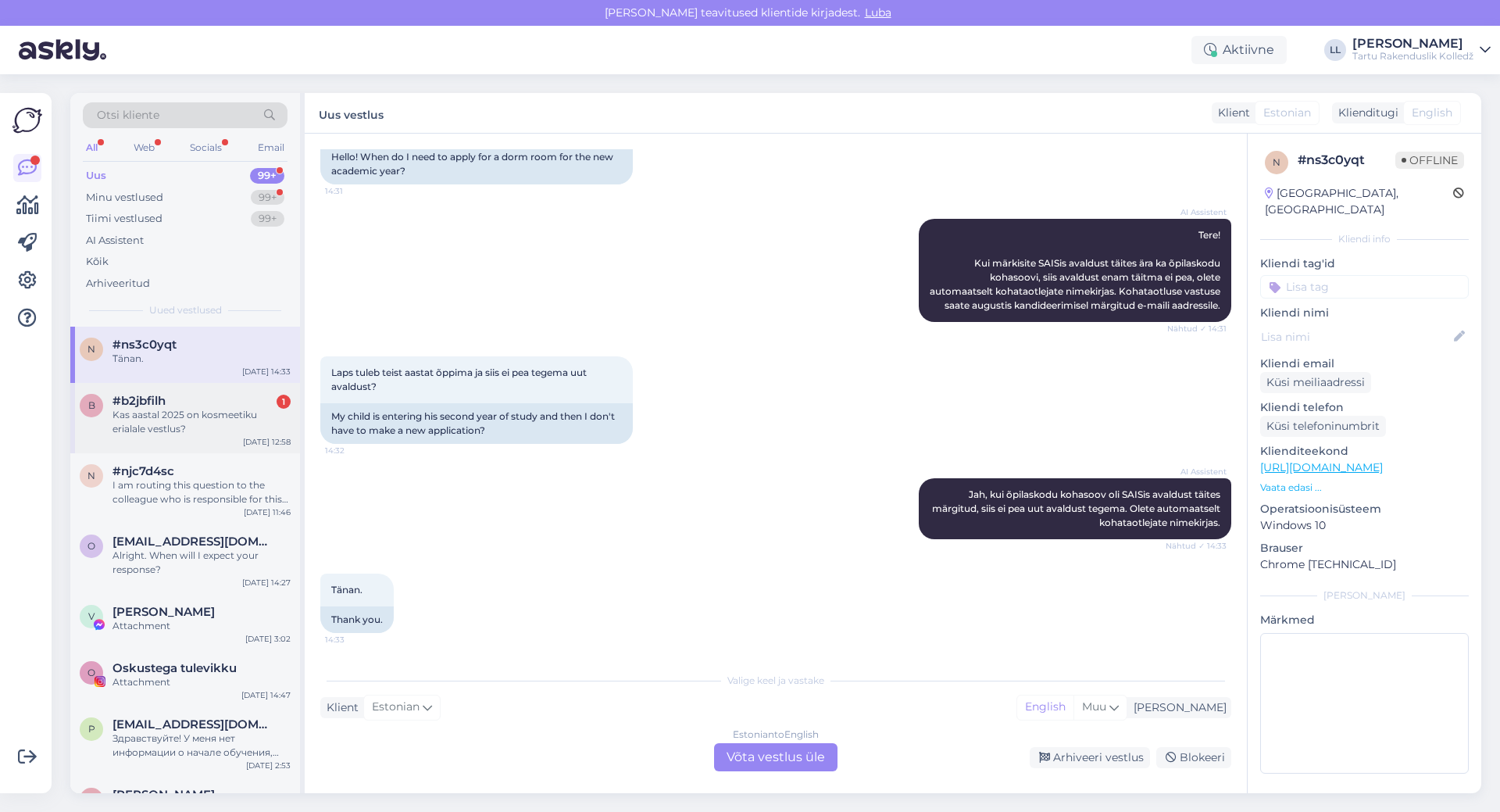
click at [131, 419] on div "Kas aastal 2025 on kosmeetiku erialale vestlus?" at bounding box center [201, 421] width 178 height 28
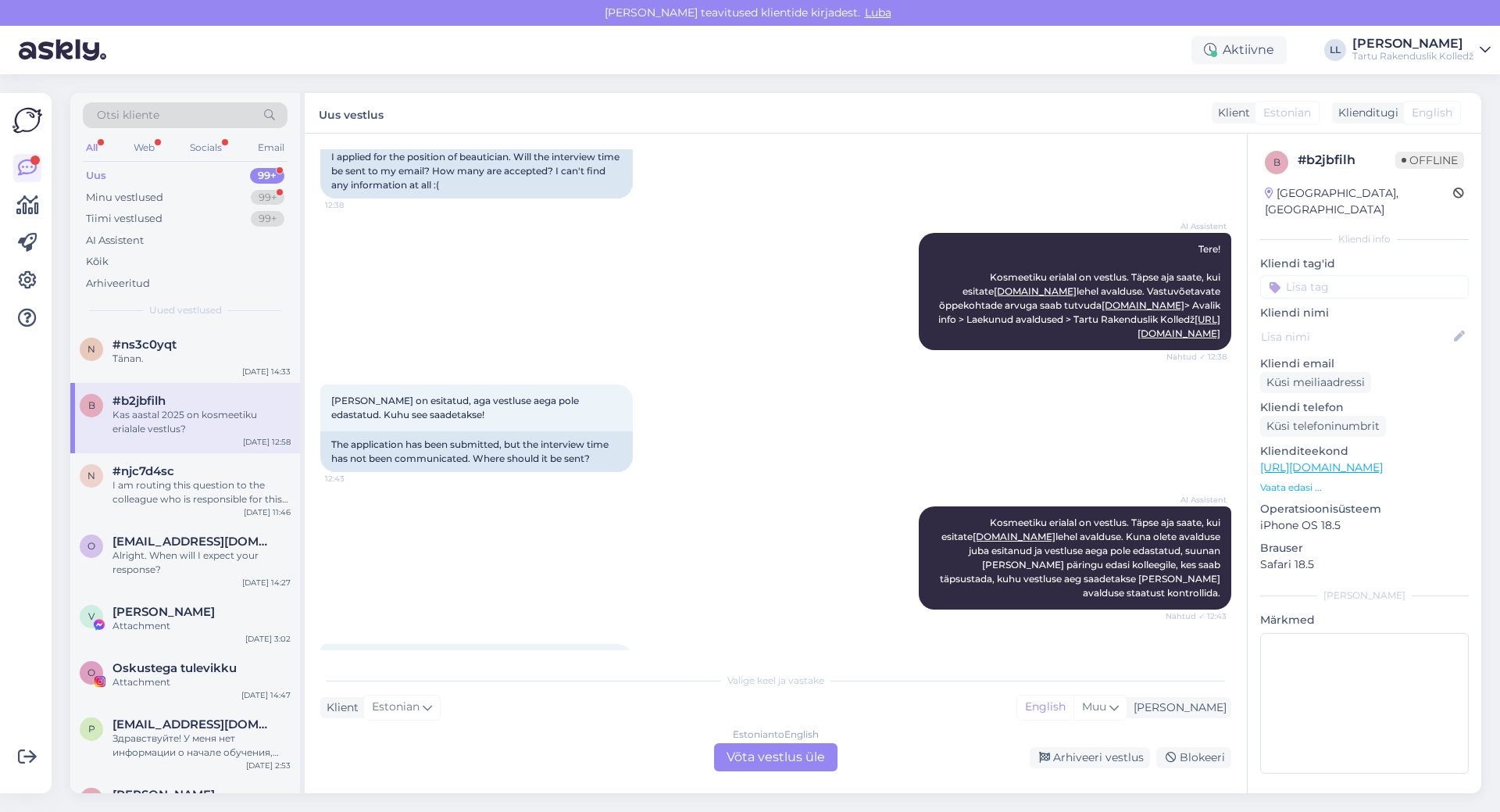
scroll to position [219, 0]
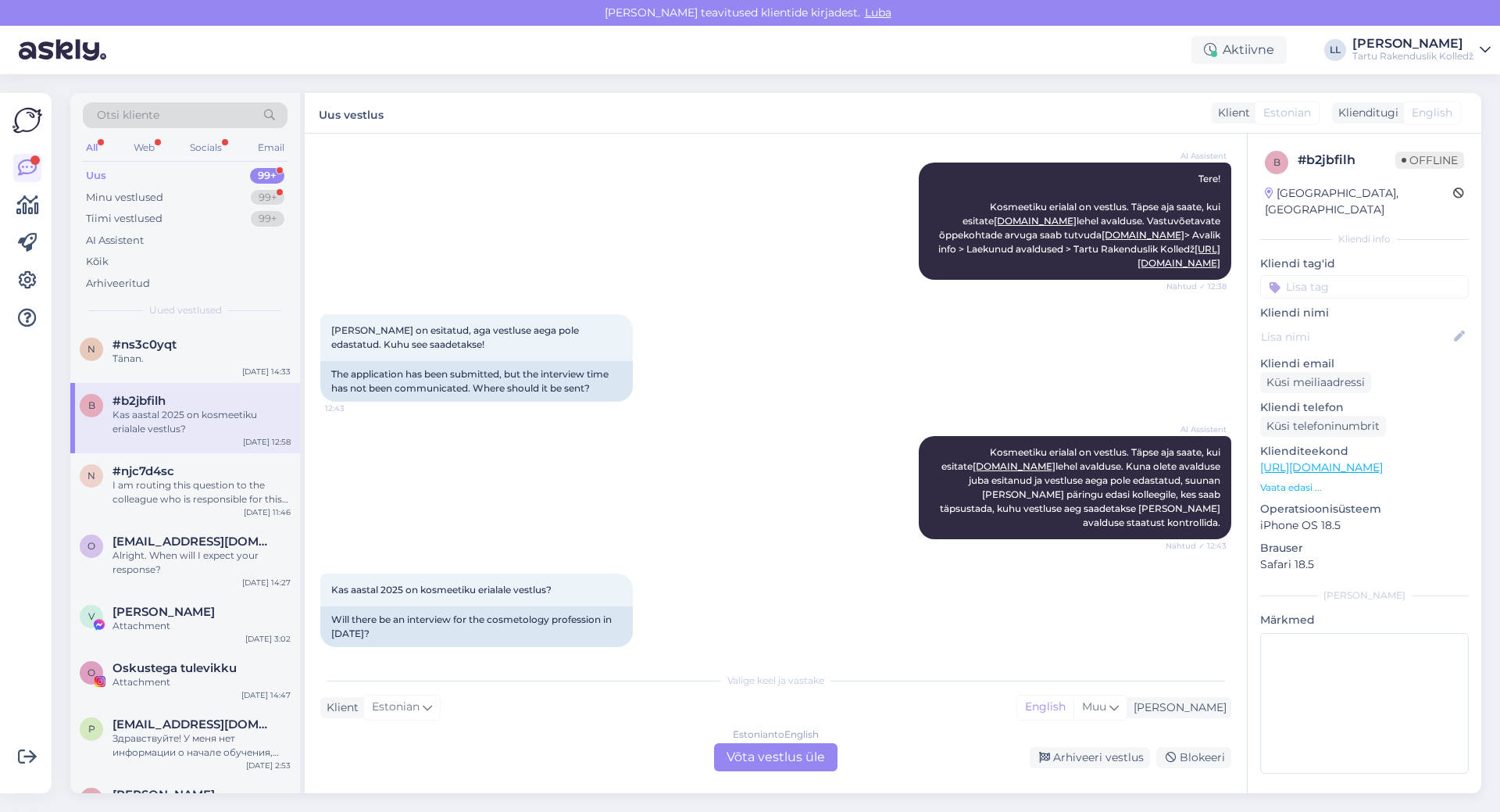
click at [775, 751] on div "Estonian to English Võta vestlus üle" at bounding box center [775, 756] width 123 height 28
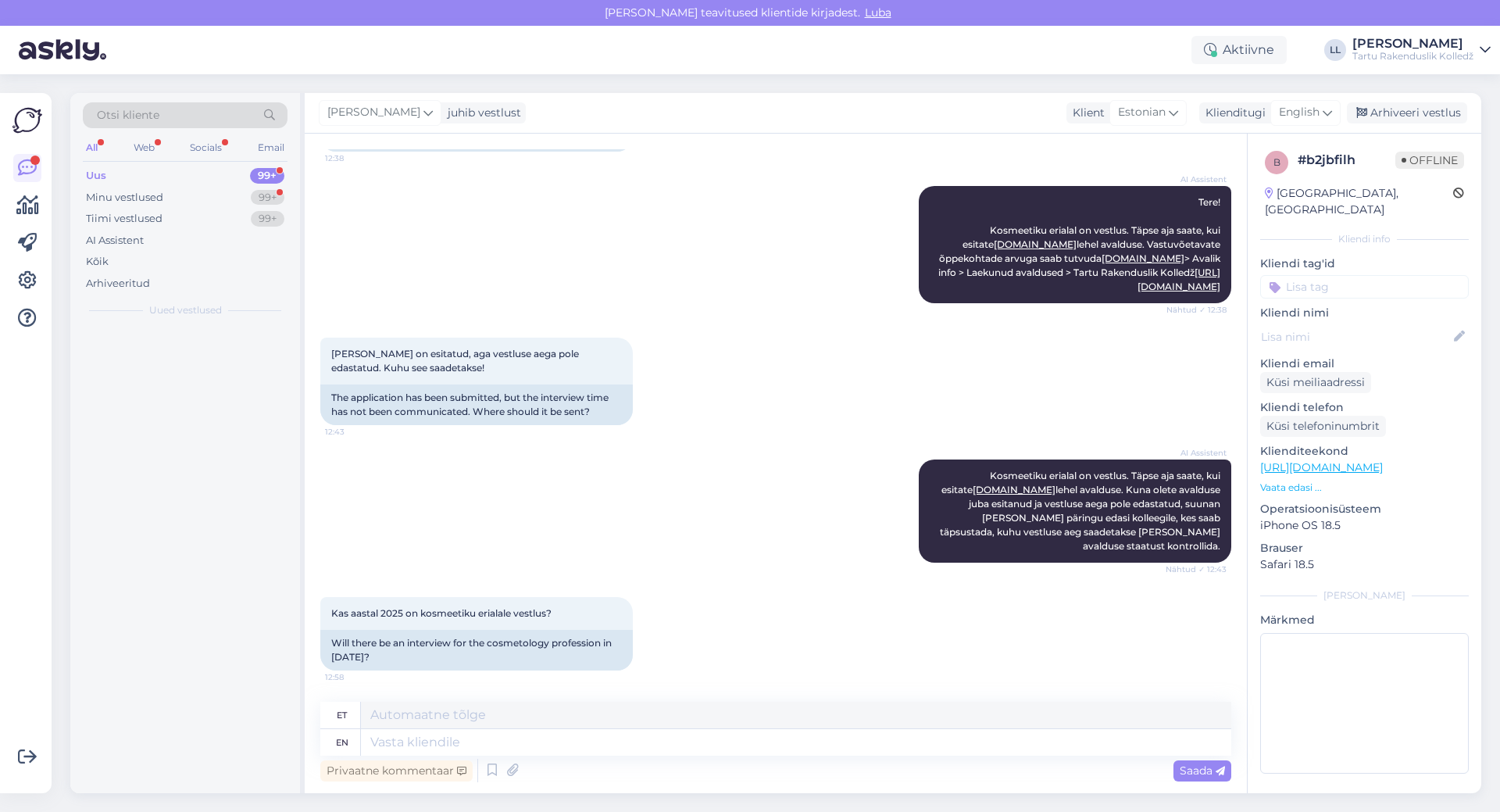
scroll to position [182, 0]
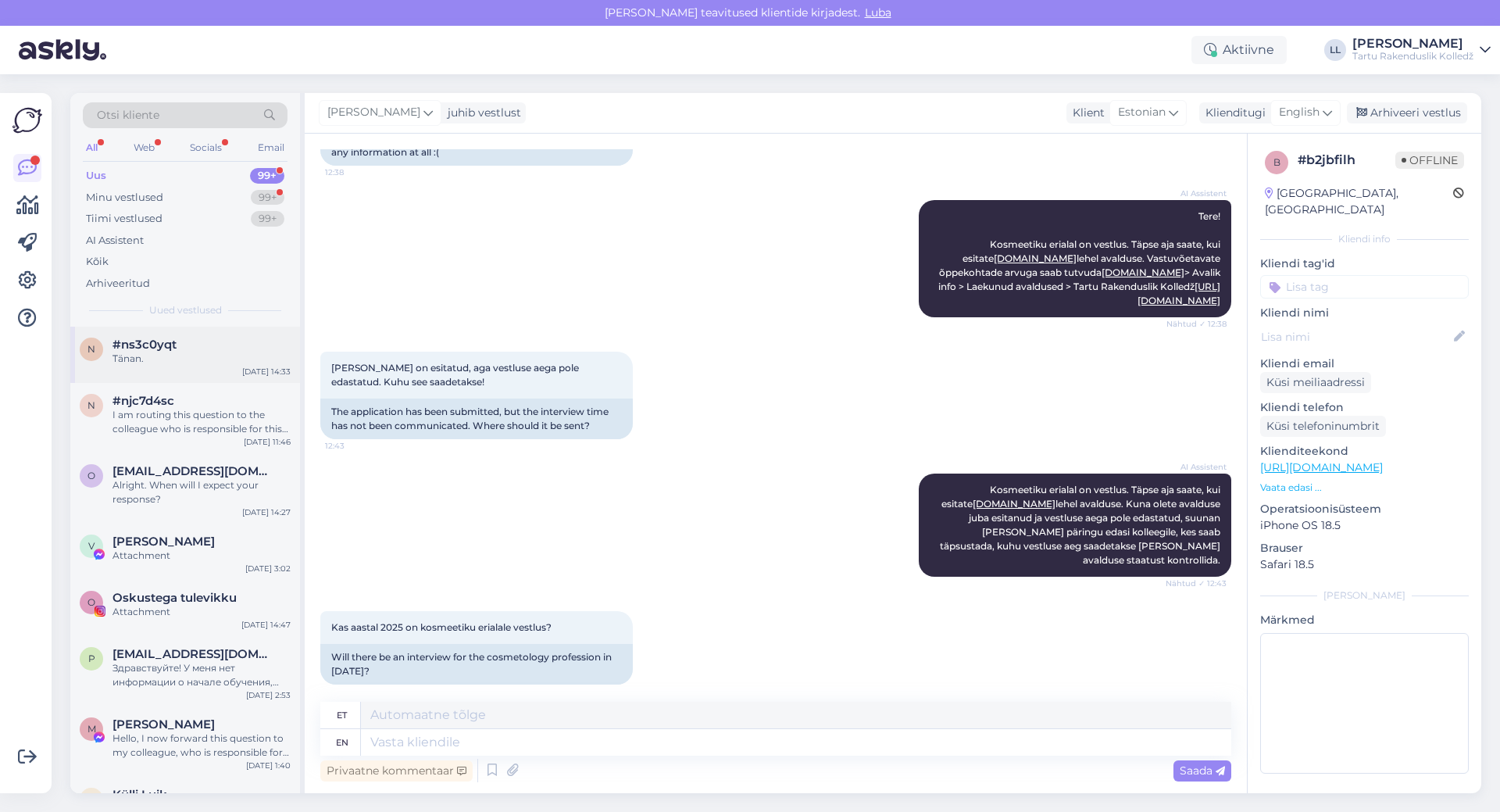
click at [147, 351] on span "#ns3c0yqt" at bounding box center [144, 344] width 64 height 14
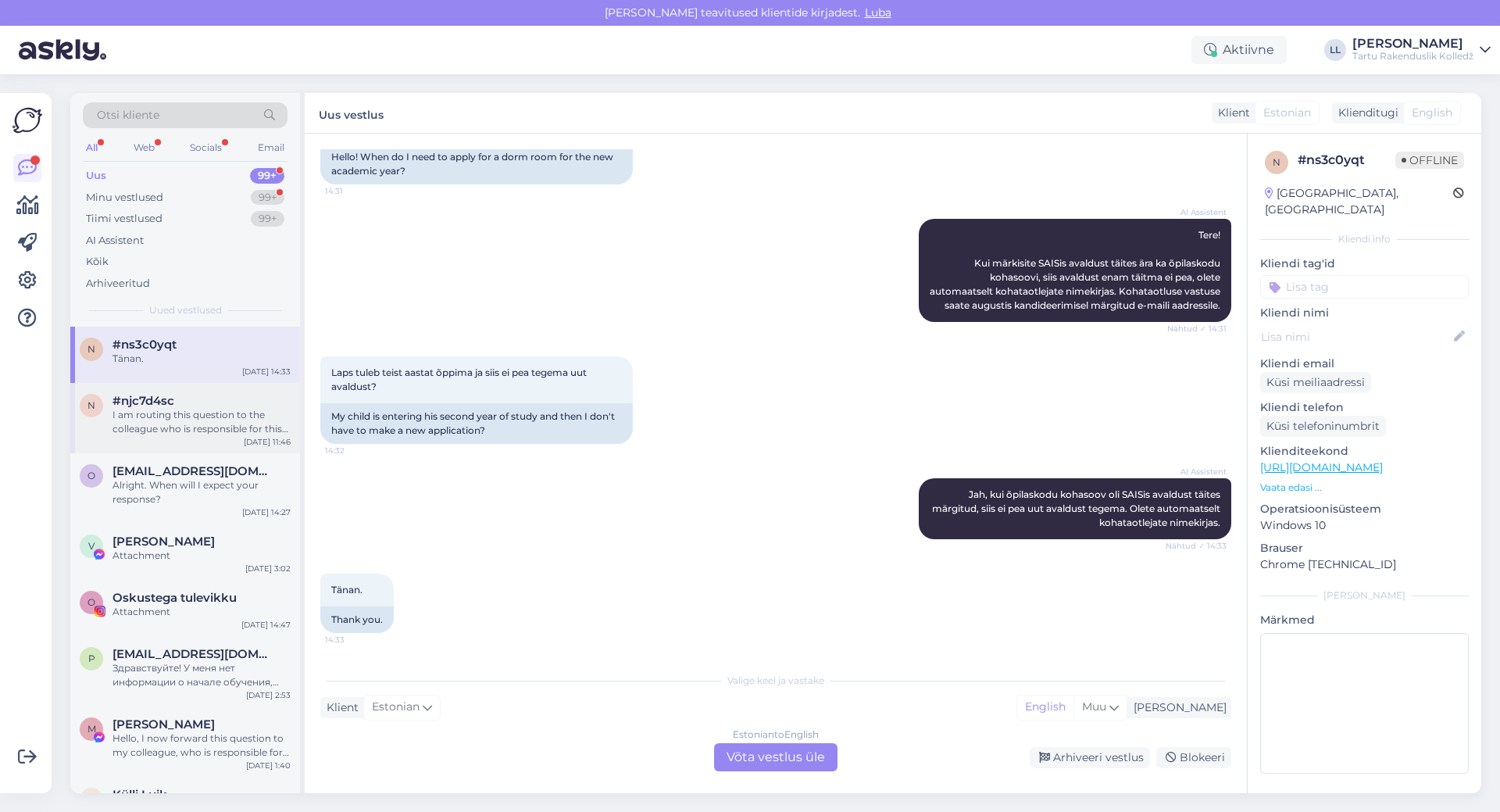
click at [135, 428] on div "I am routing this question to the colleague who is responsible for this topic. …" at bounding box center [201, 421] width 178 height 28
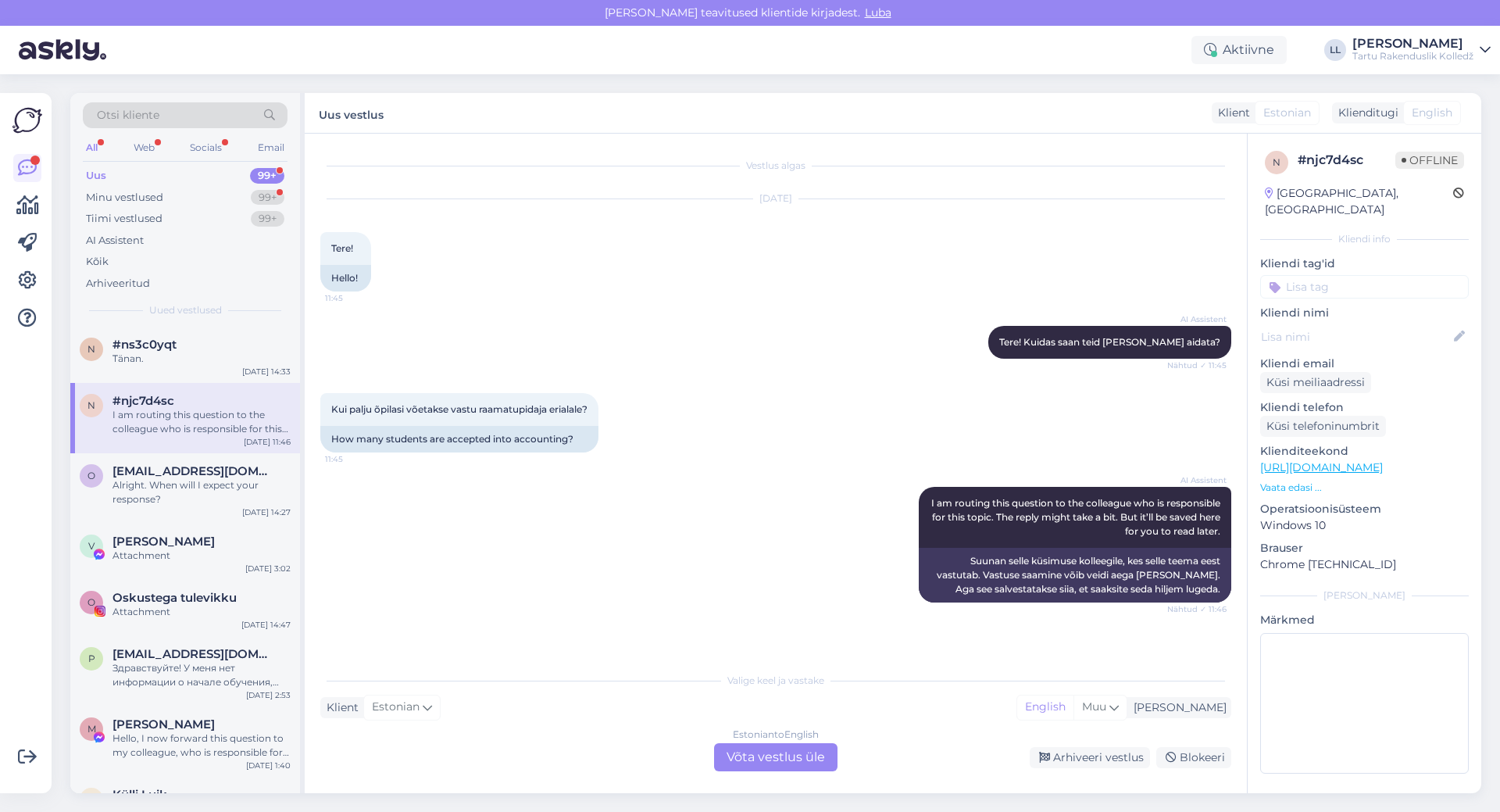
click at [779, 762] on div "Estonian to English Võta vestlus üle" at bounding box center [775, 756] width 123 height 28
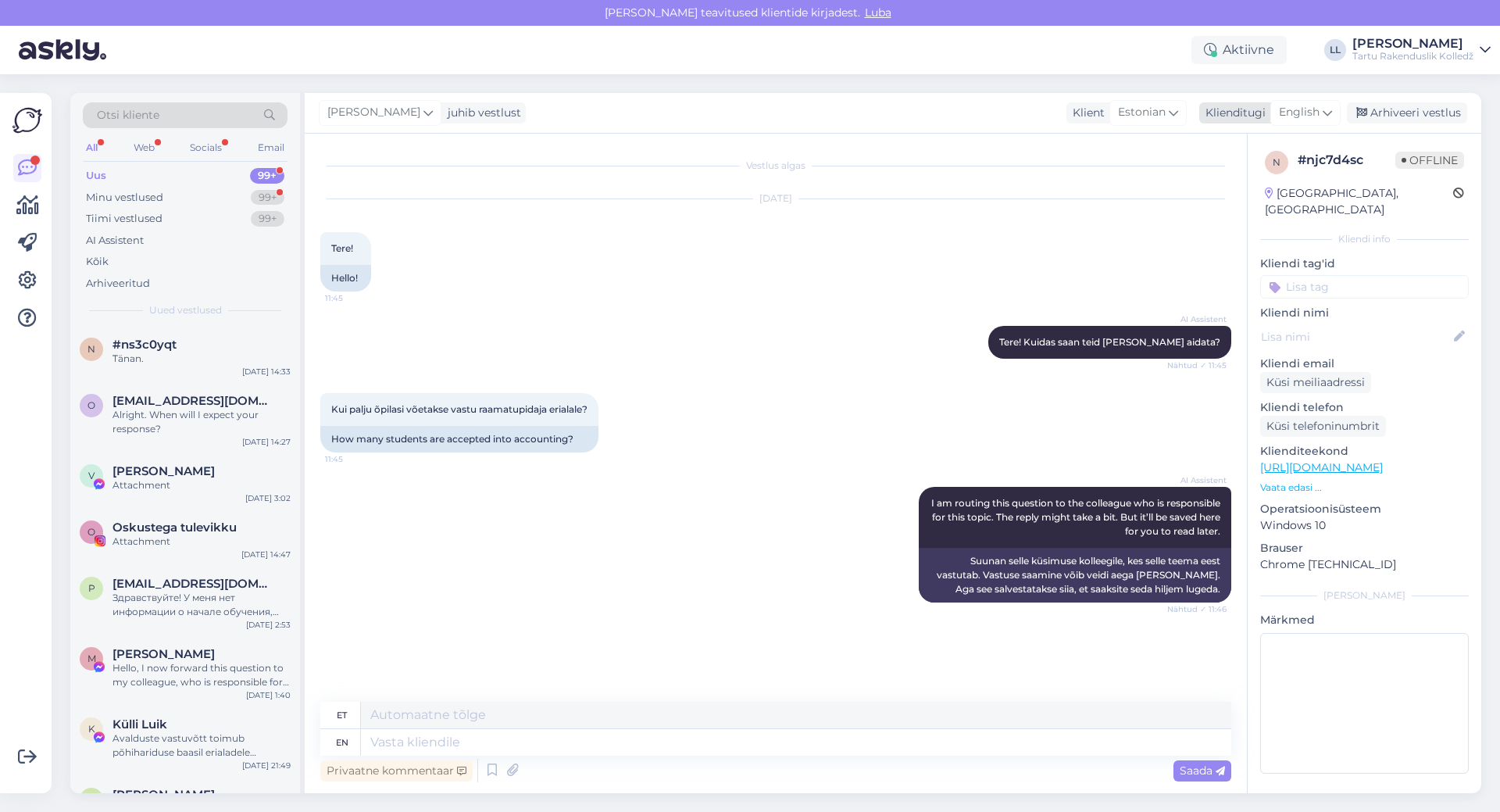
click at [1309, 114] on span "English" at bounding box center [1299, 113] width 40 height 17
click at [1262, 211] on link "Estonian" at bounding box center [1270, 207] width 172 height 25
click at [443, 729] on textarea at bounding box center [775, 739] width 911 height 33
type textarea "Tere! Vastuvõetavate õpilaste arvu näete [DOMAIN_NAME] > avalik info > laekunud…"
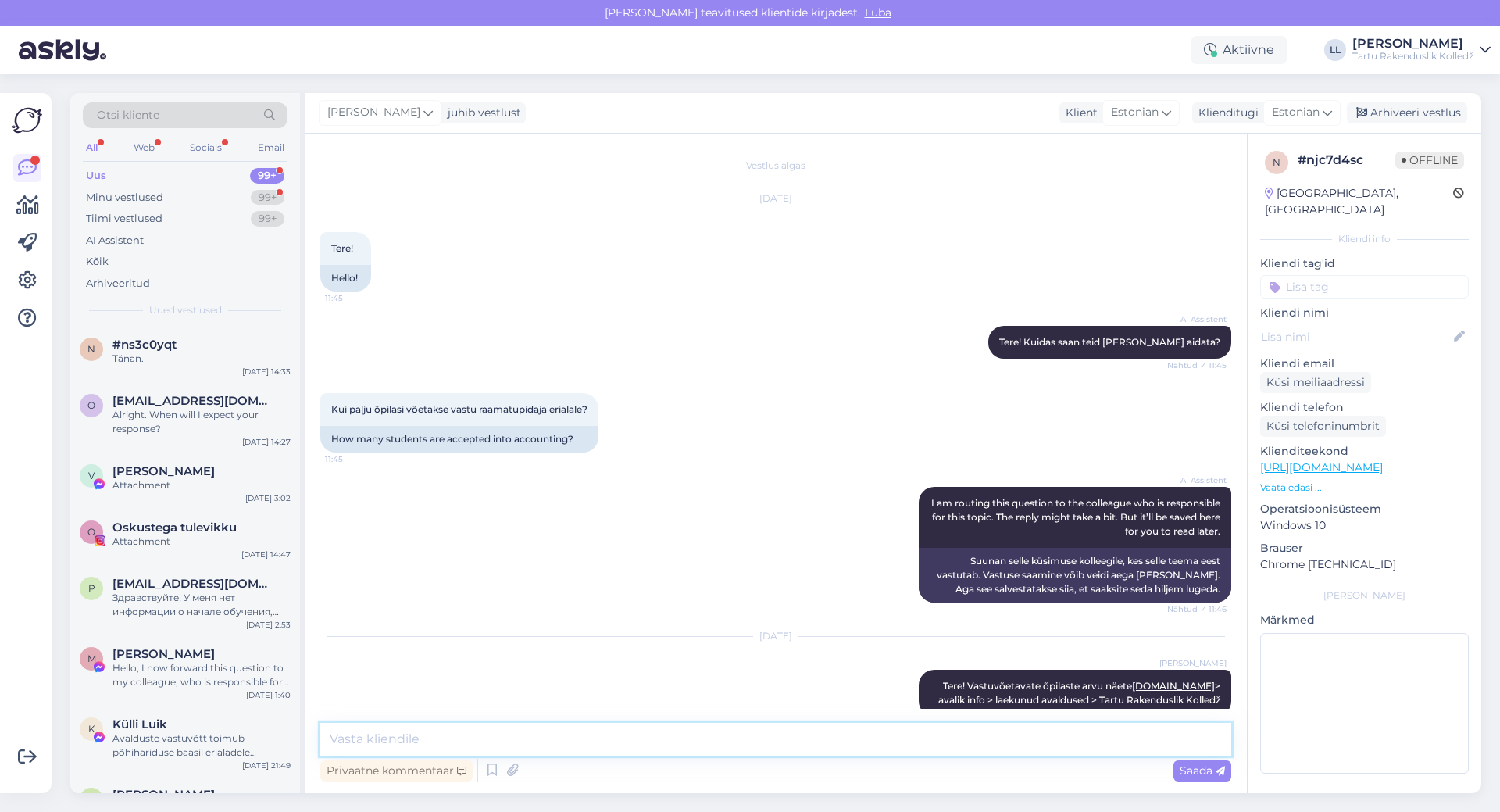
scroll to position [25, 0]
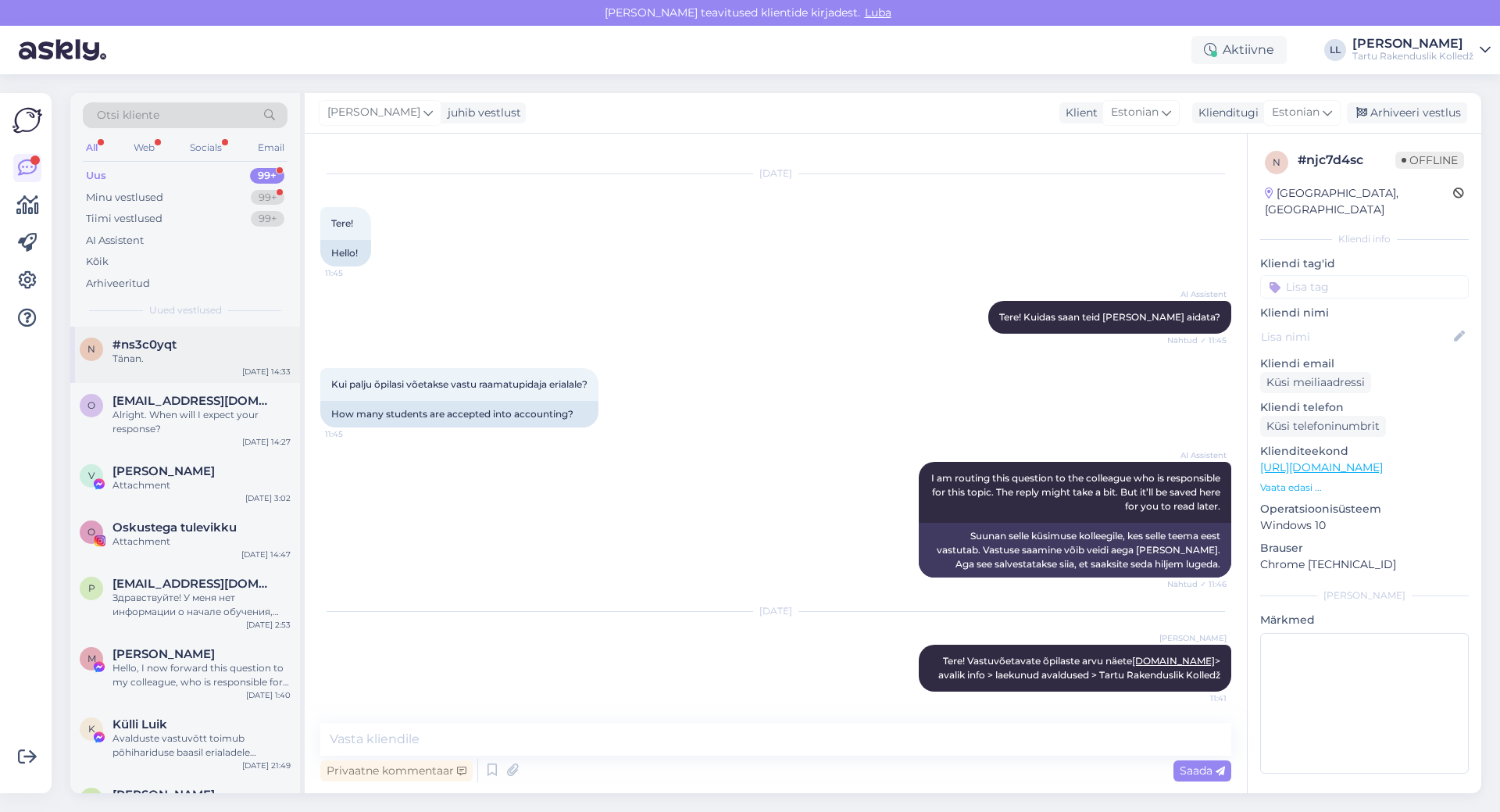
click at [155, 353] on div "Tänan." at bounding box center [201, 358] width 178 height 14
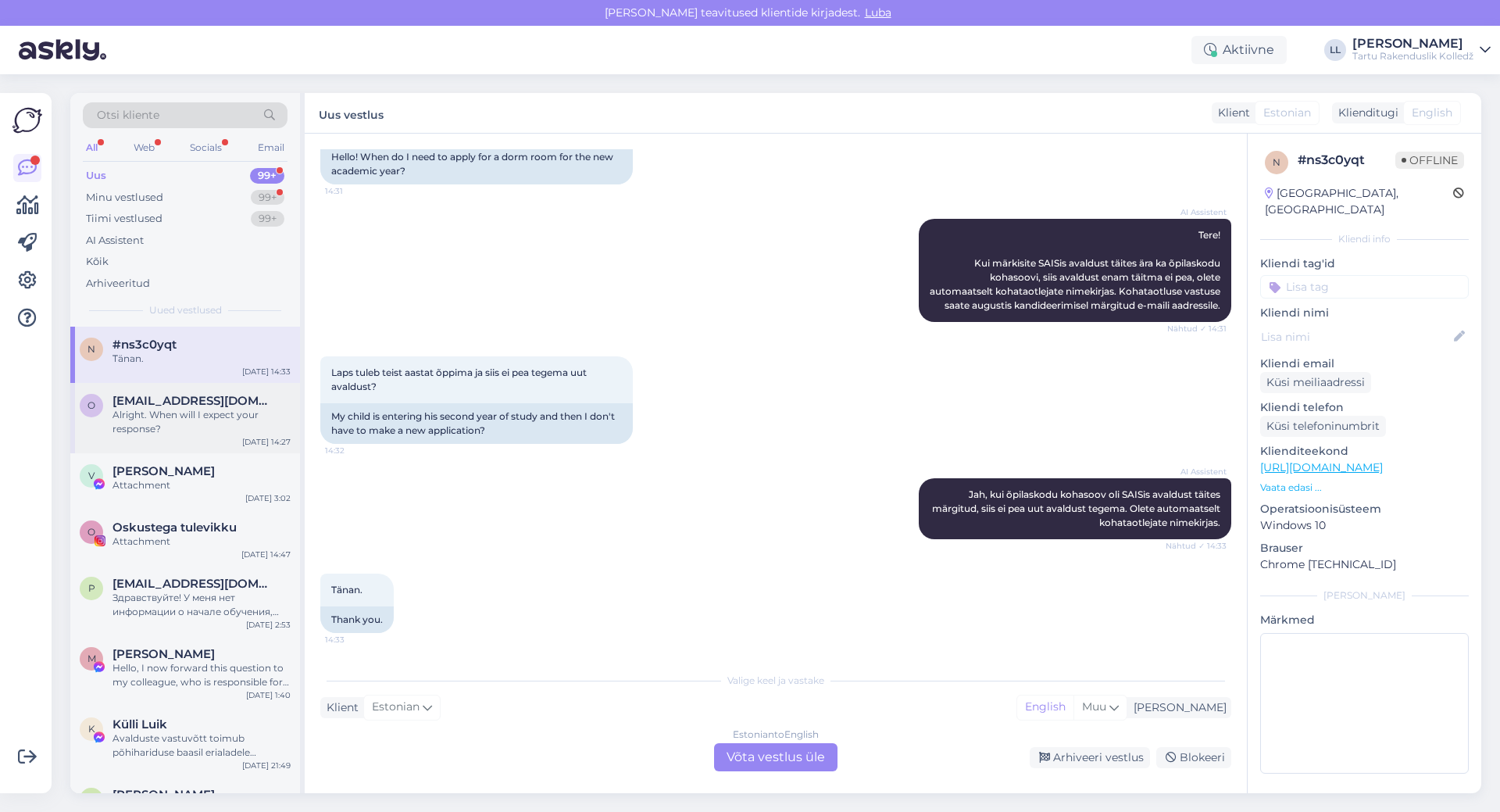
click at [186, 406] on span "[EMAIL_ADDRESS][DOMAIN_NAME]" at bounding box center [193, 400] width 163 height 14
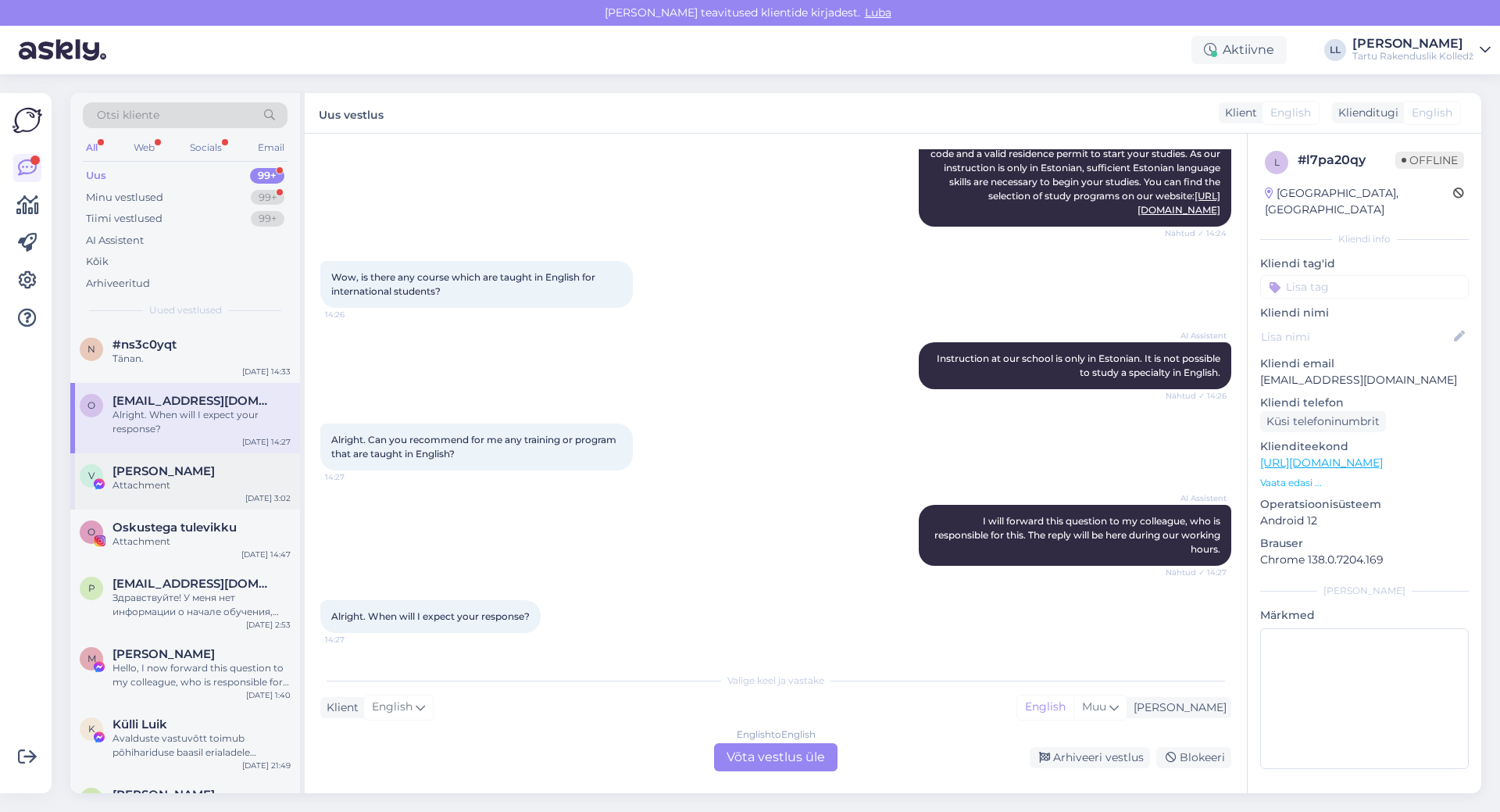
click at [188, 489] on div "Attachment" at bounding box center [201, 485] width 178 height 14
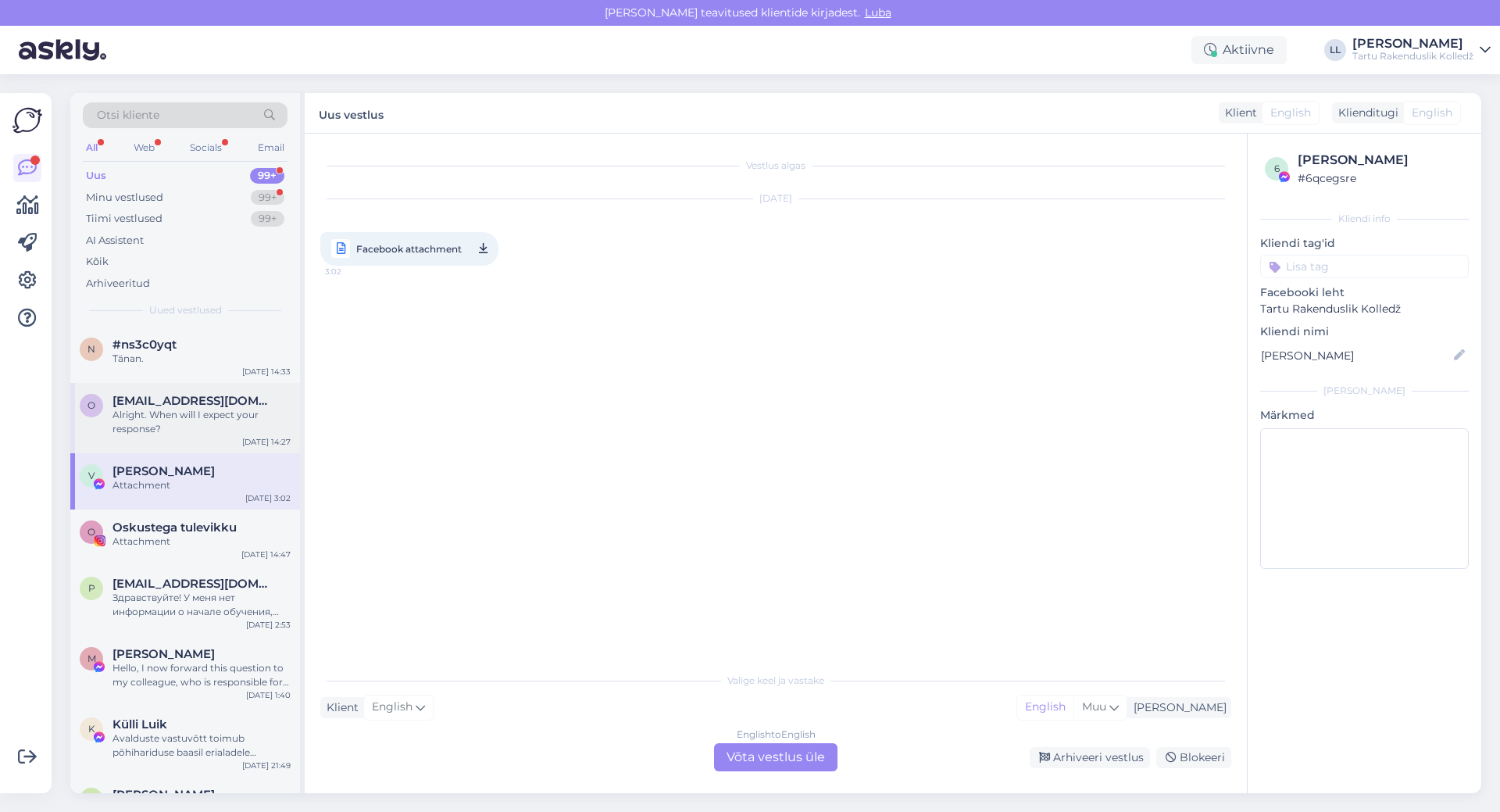
click at [181, 403] on span "[EMAIL_ADDRESS][DOMAIN_NAME]" at bounding box center [193, 400] width 163 height 14
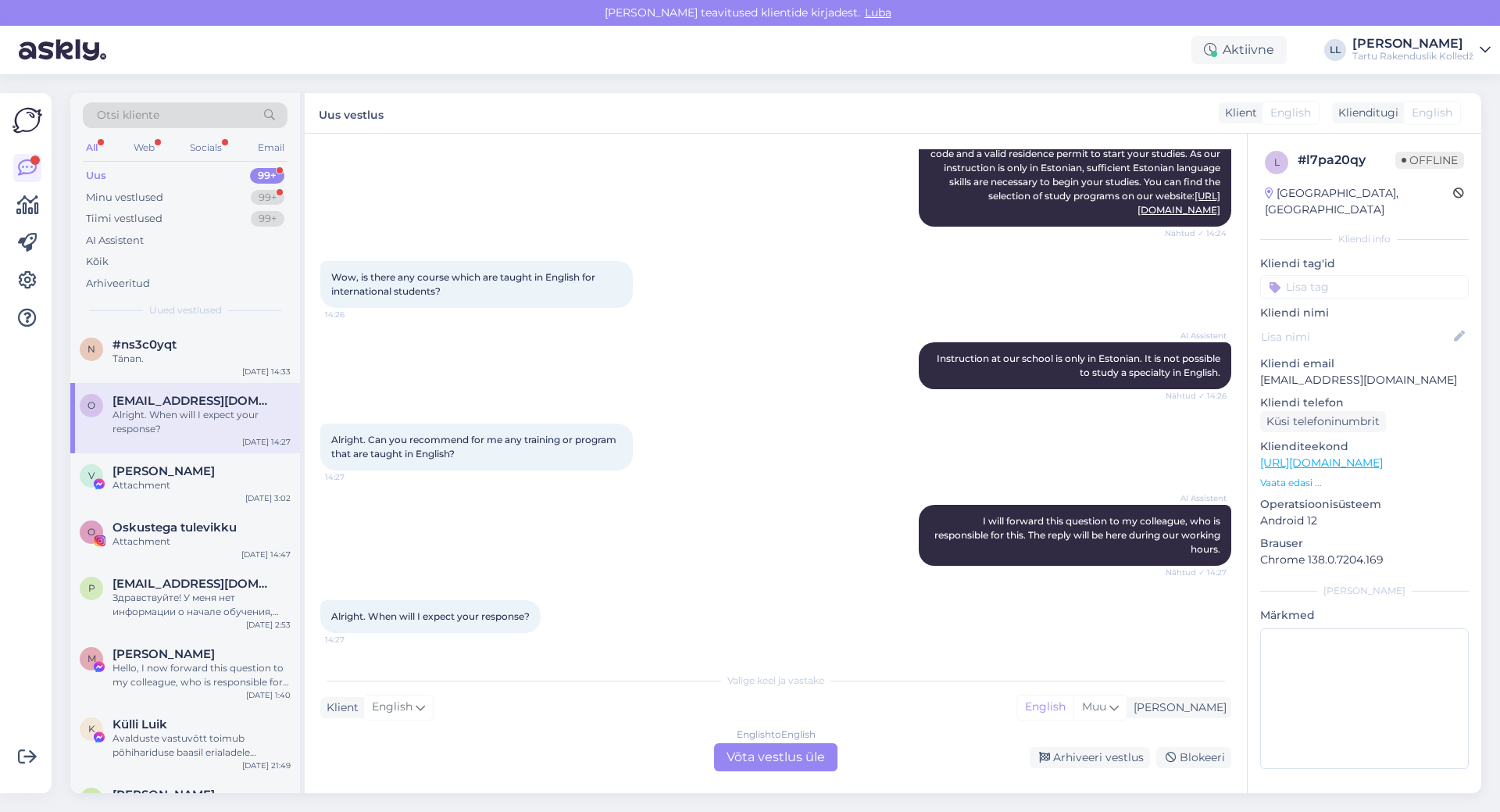
click at [775, 751] on div "English to English Võta vestlus üle" at bounding box center [775, 756] width 123 height 28
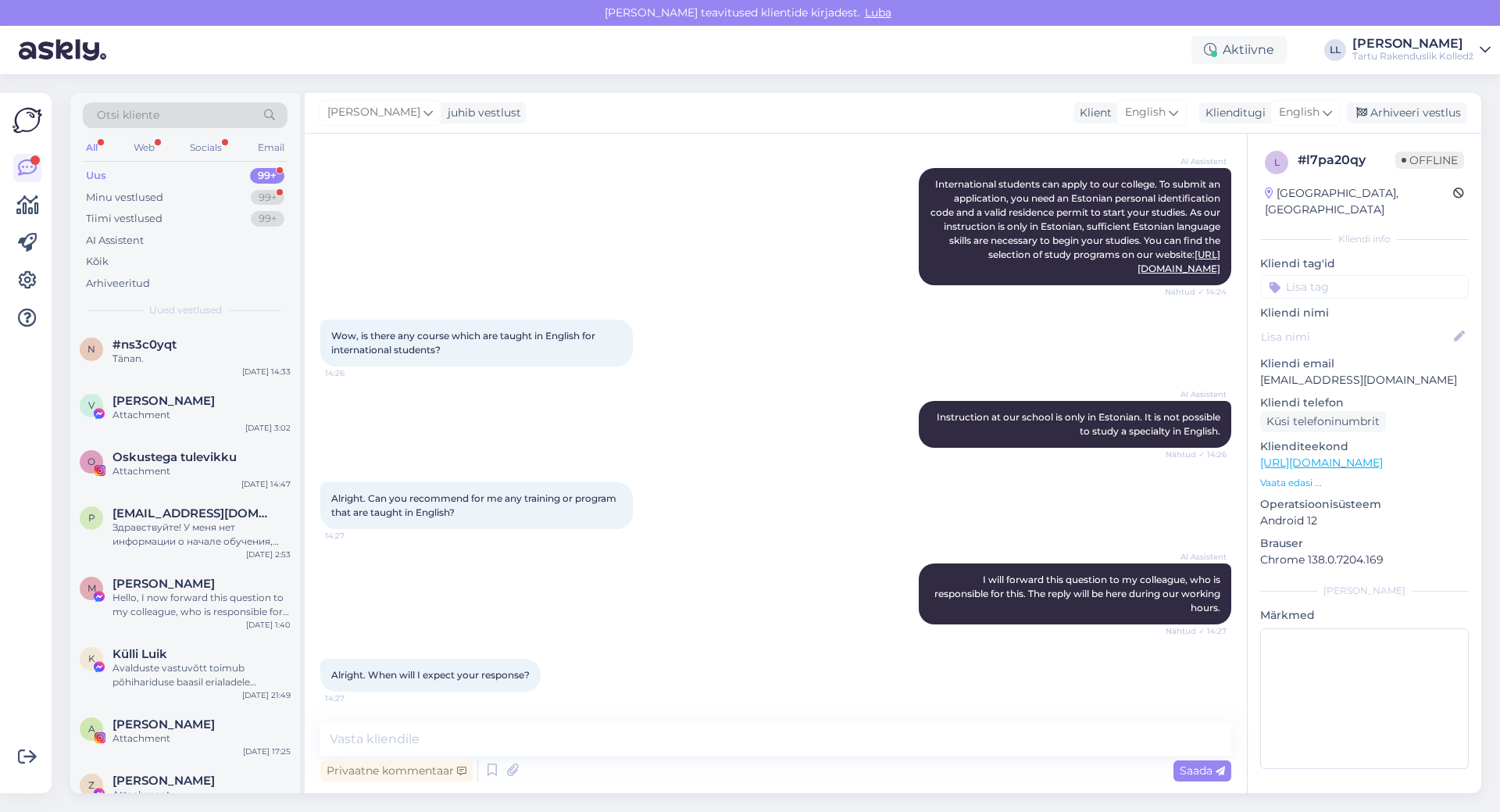
scroll to position [293, 0]
click at [568, 739] on textarea at bounding box center [775, 739] width 911 height 33
type textarea "Tere! VOCOs toimub õpe eesti keeles."
click at [1208, 777] on div "Saada" at bounding box center [1203, 771] width 58 height 21
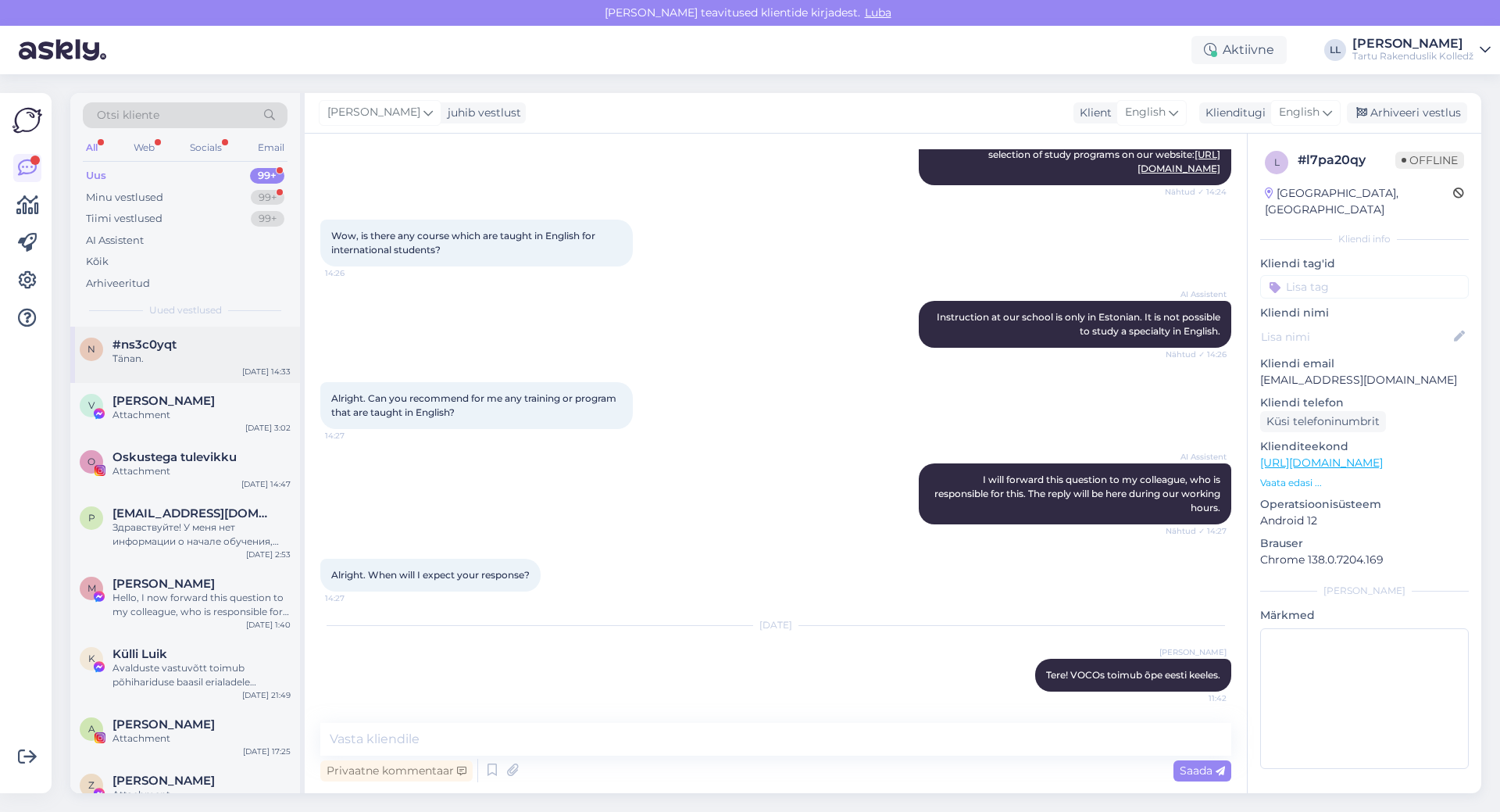
click at [158, 358] on div "Tänan." at bounding box center [201, 358] width 178 height 14
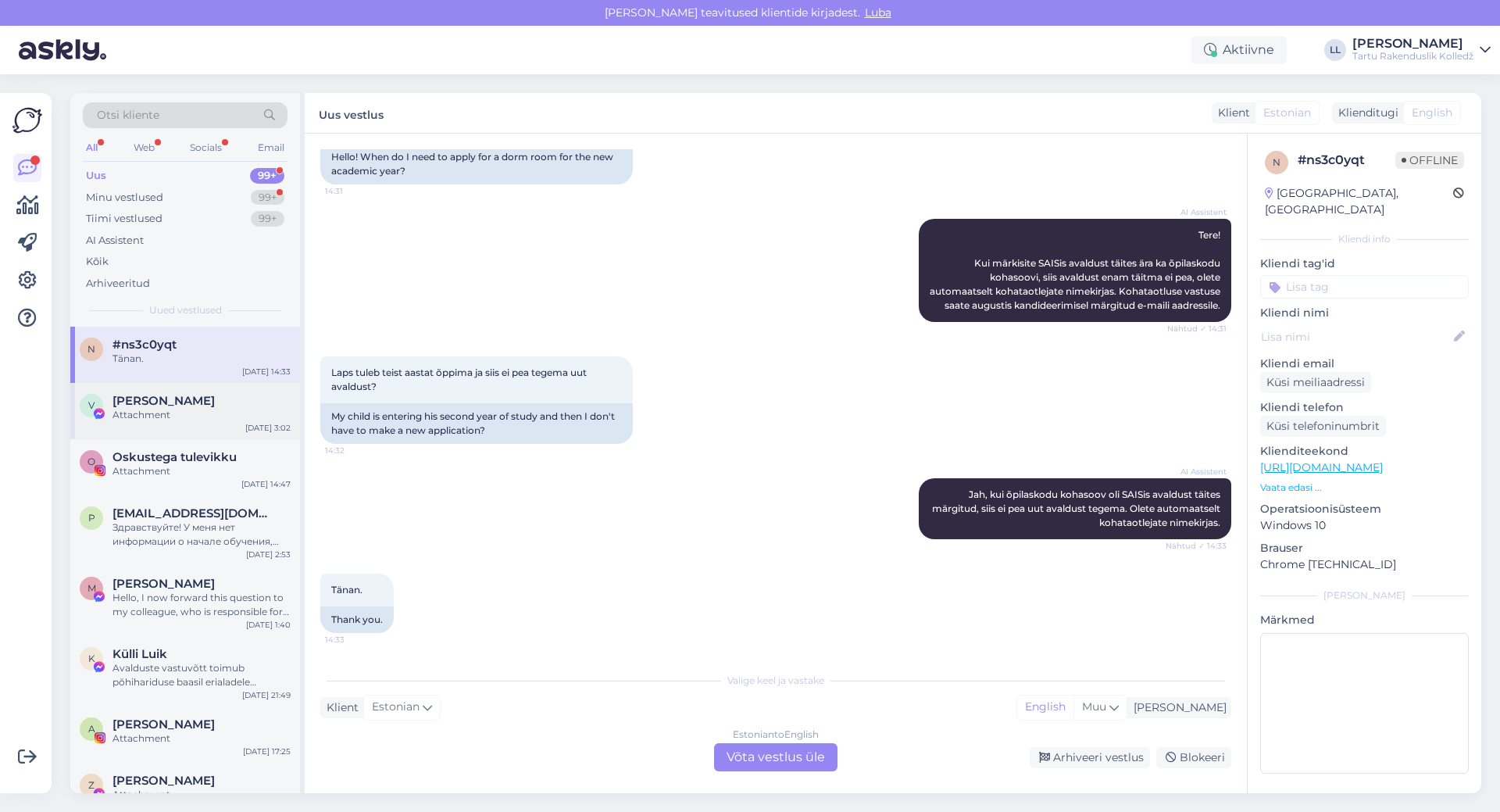
click at [158, 396] on span "[PERSON_NAME]" at bounding box center [164, 400] width 102 height 14
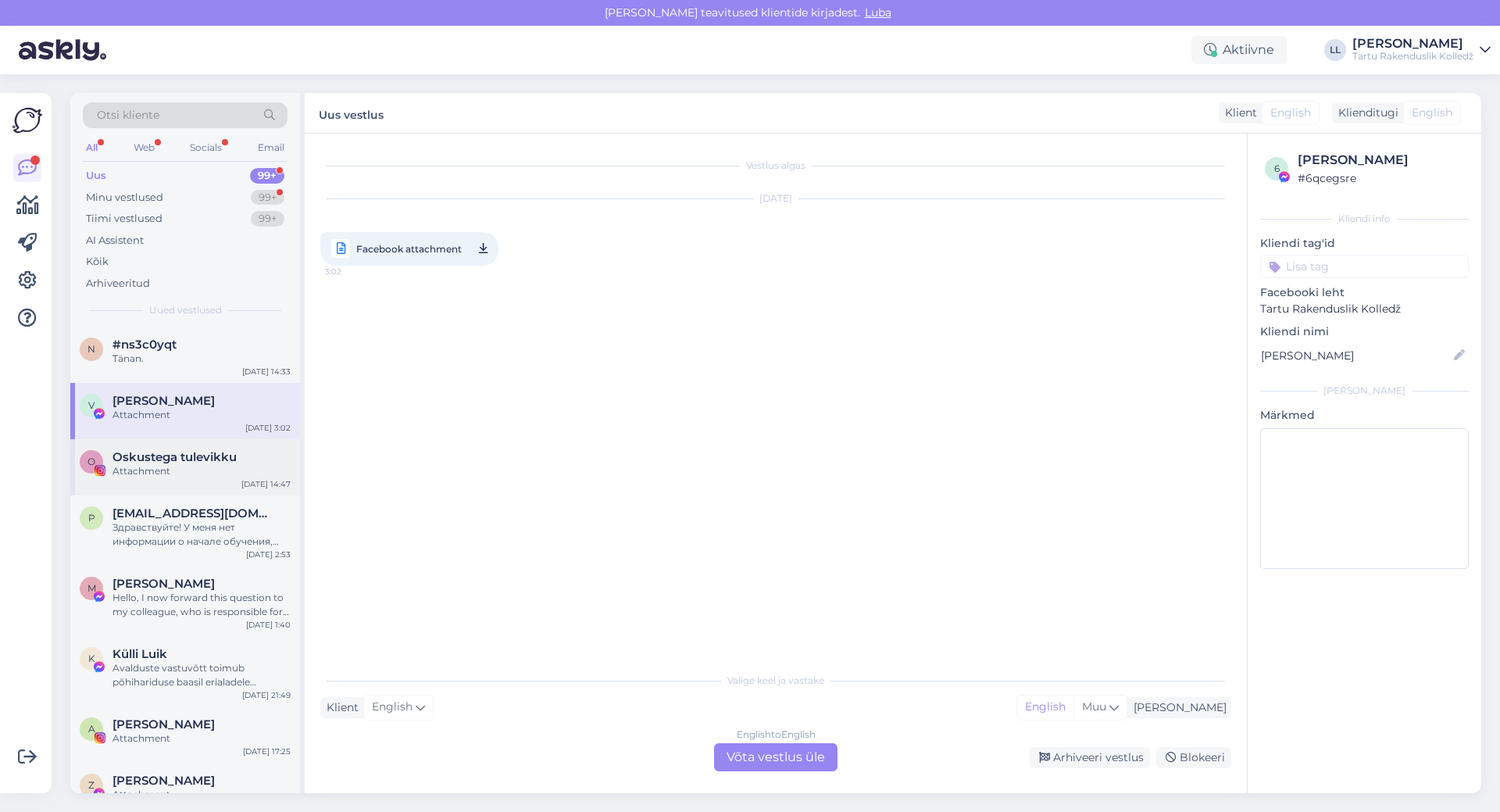
scroll to position [0, 0]
click at [159, 468] on div "Attachment" at bounding box center [201, 470] width 178 height 14
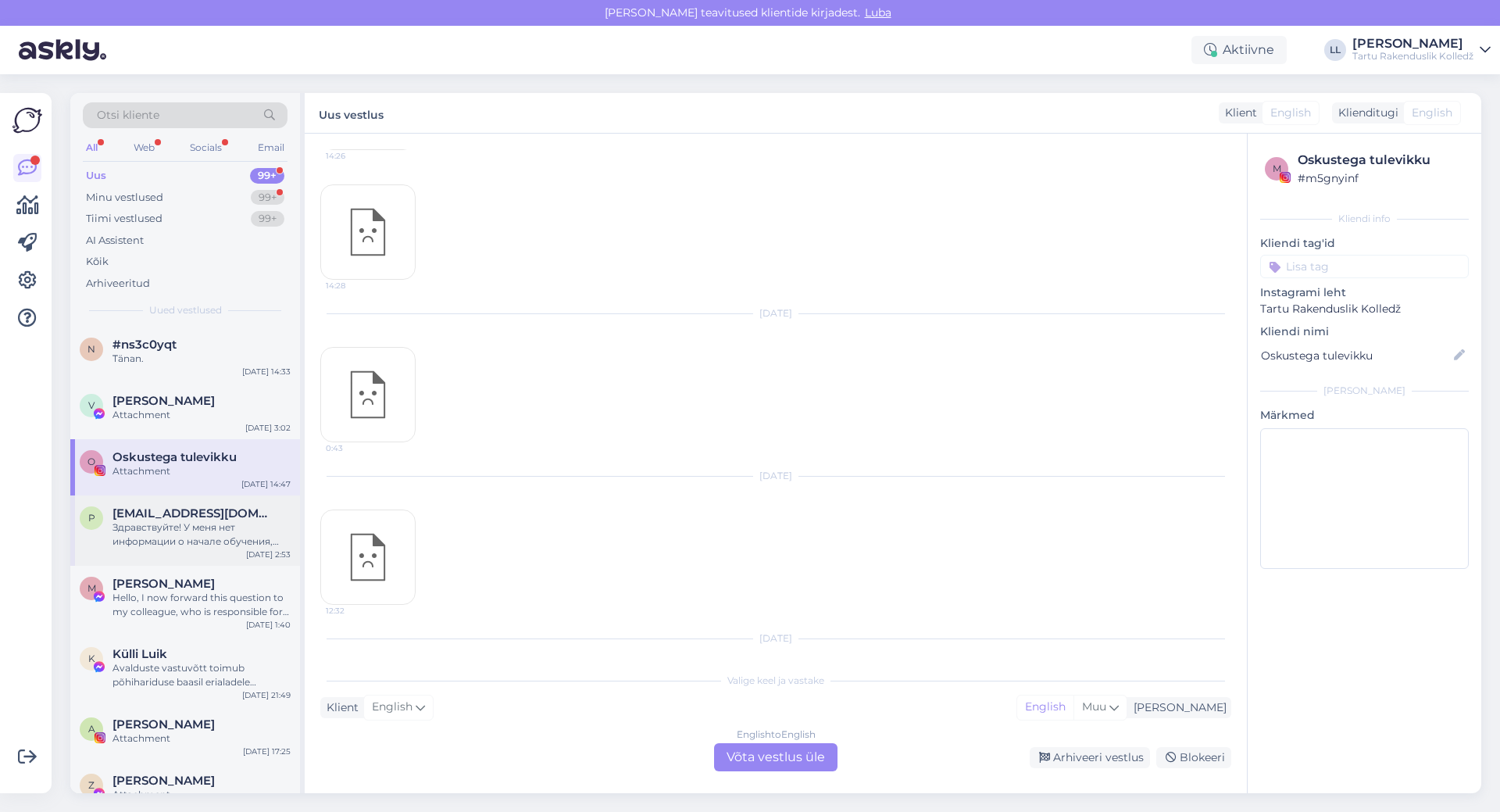
click at [160, 527] on div "Здравствуйте! У меня нет информации о начале обучения, необходимых документах и…" at bounding box center [201, 534] width 178 height 28
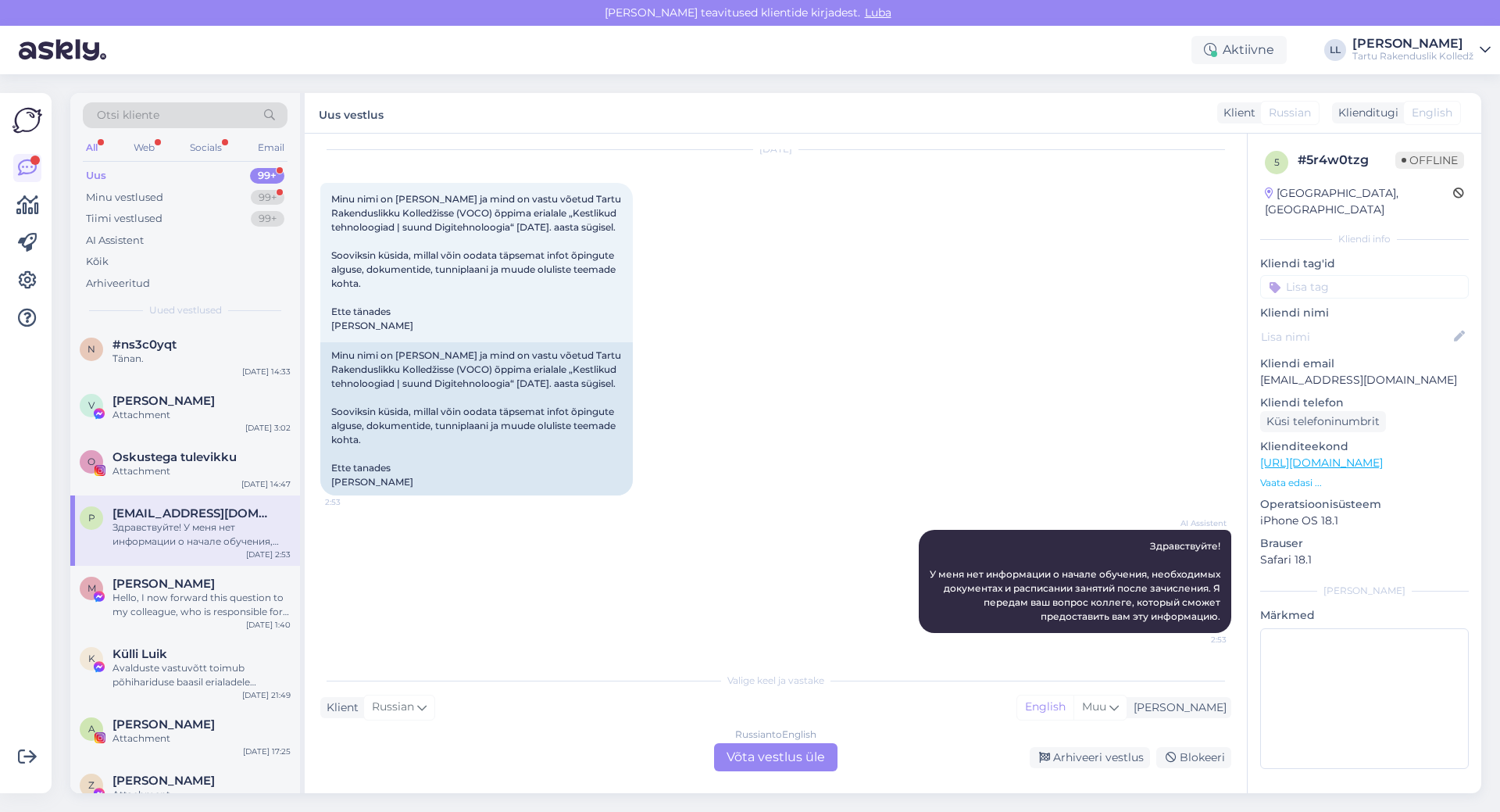
scroll to position [49, 0]
click at [755, 758] on div "Russian to English Võta vestlus üle" at bounding box center [775, 756] width 123 height 28
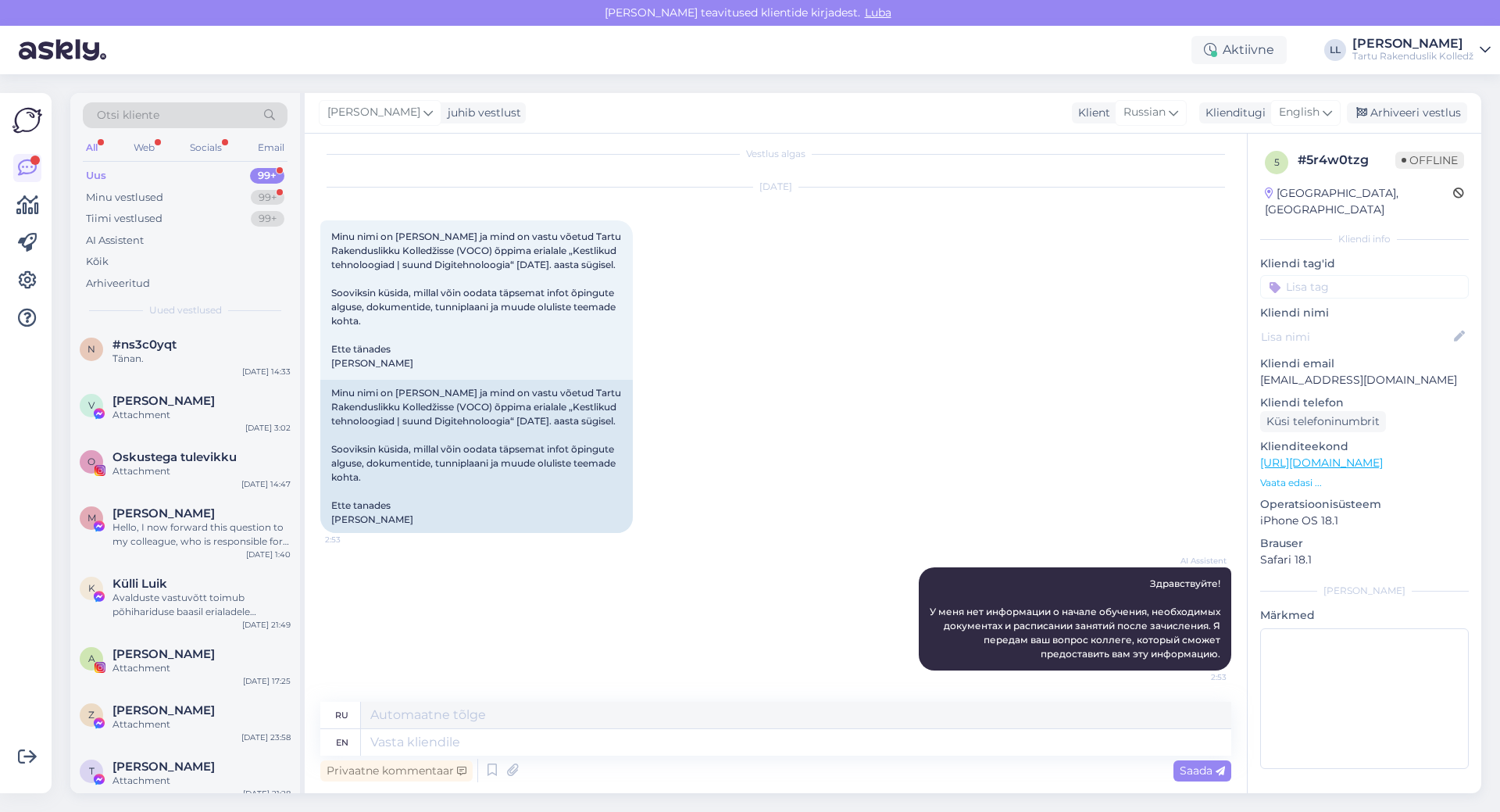
scroll to position [12, 0]
click at [392, 106] on span "[PERSON_NAME]" at bounding box center [373, 113] width 93 height 17
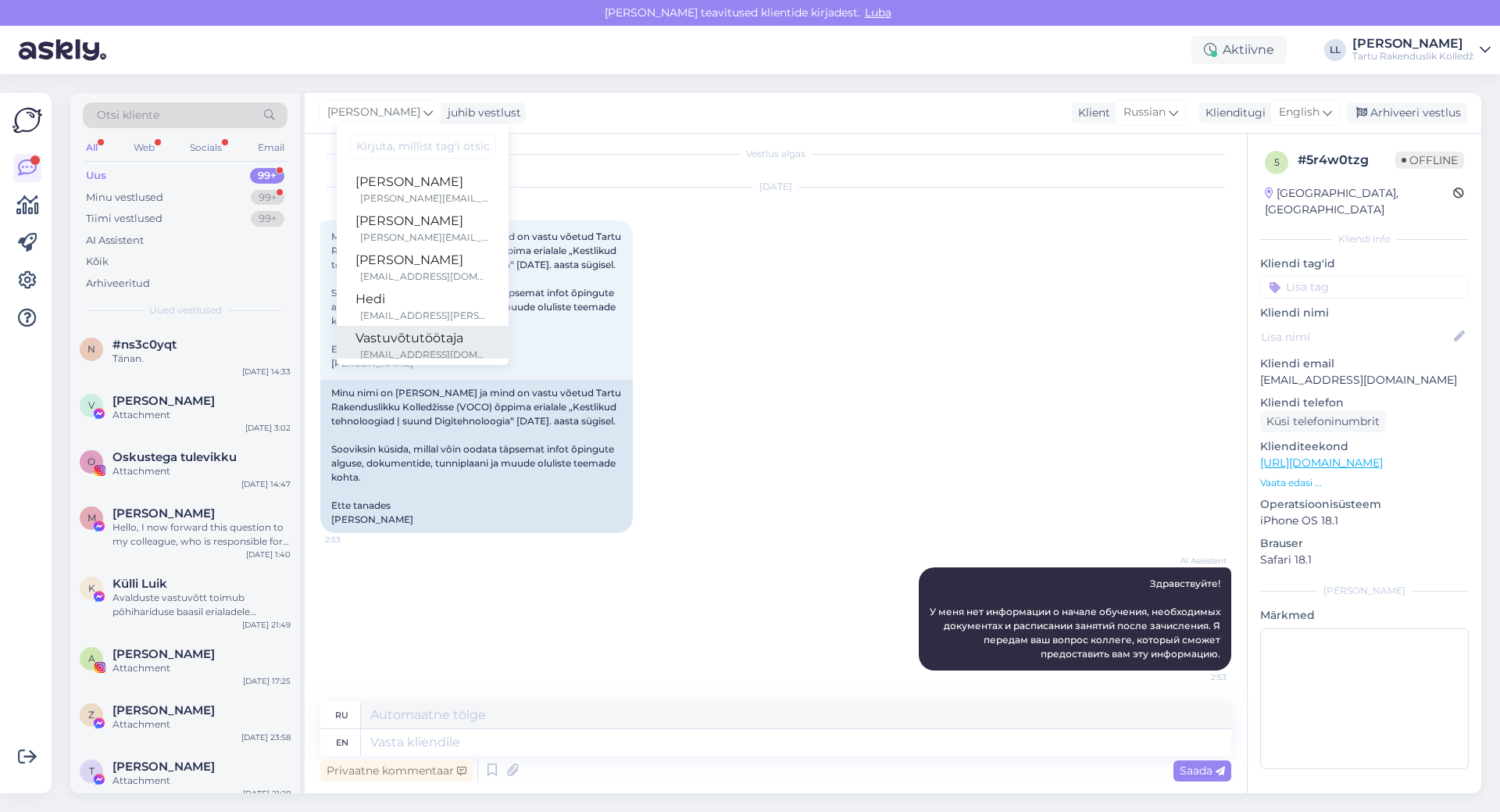
click at [383, 331] on div "Vastuvõtutöötaja" at bounding box center [422, 338] width 135 height 18
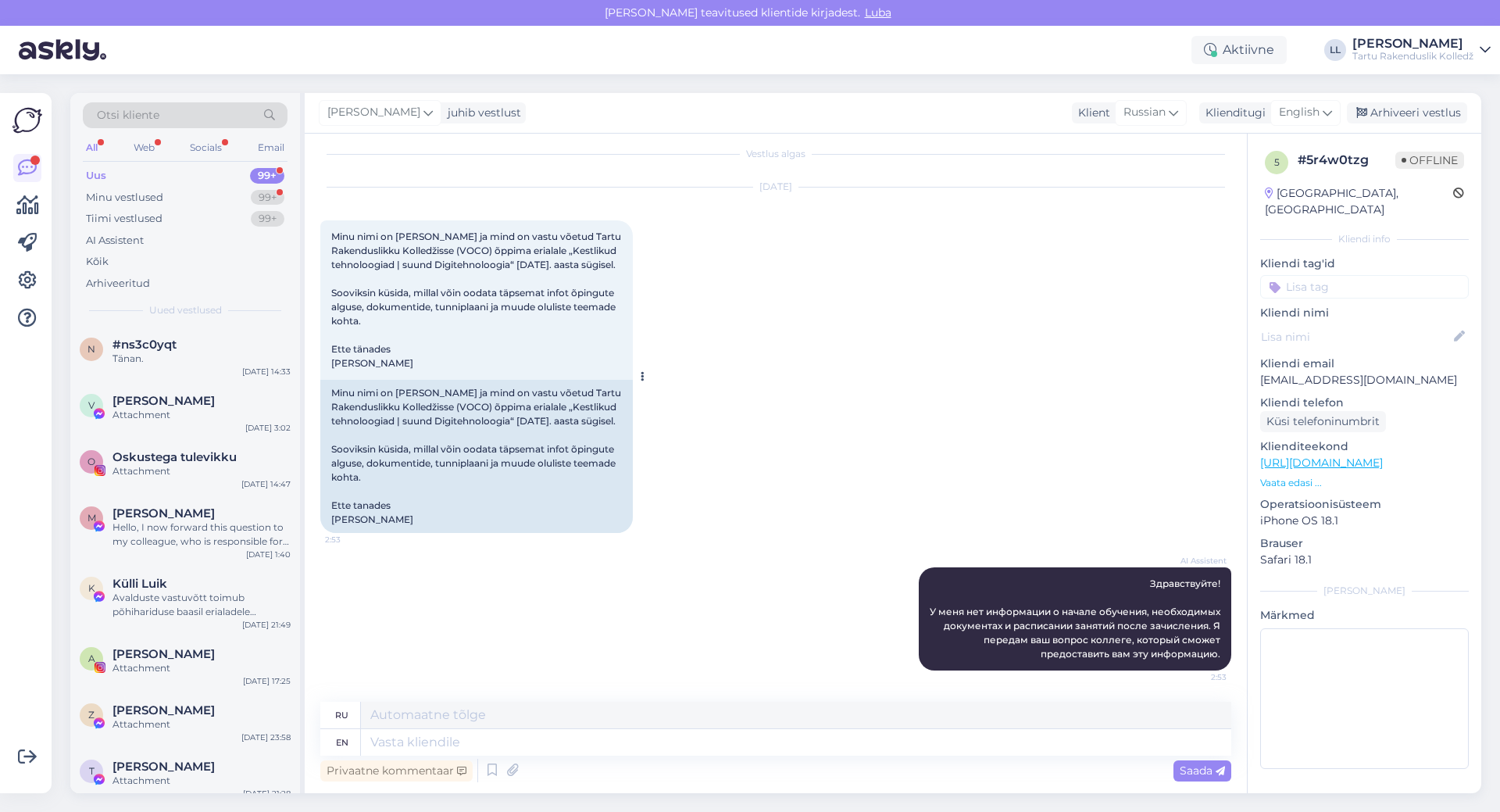
scroll to position [11, 0]
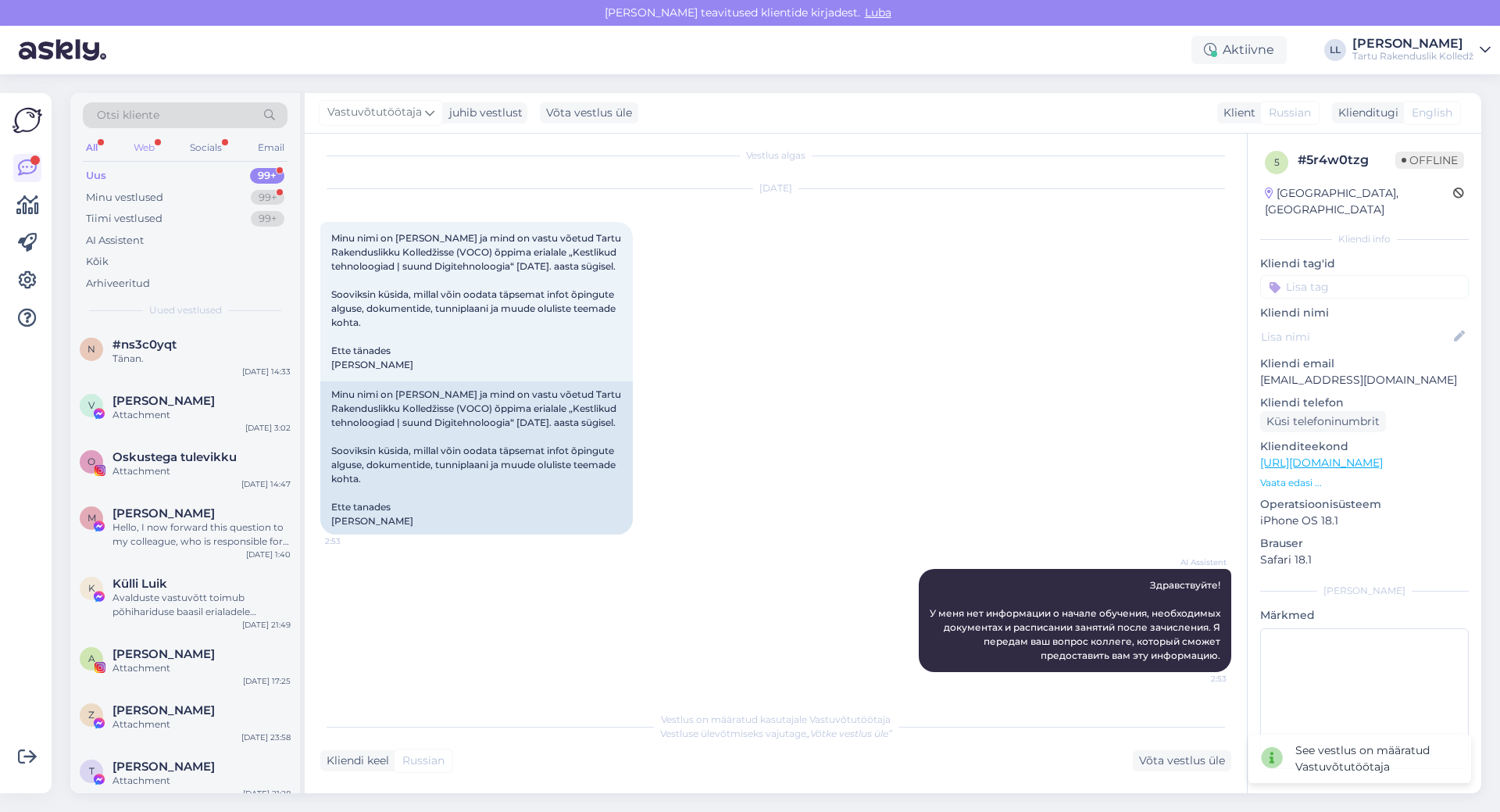
click at [142, 146] on div "Web" at bounding box center [144, 147] width 27 height 20
